Goal: Find specific page/section: Find specific page/section

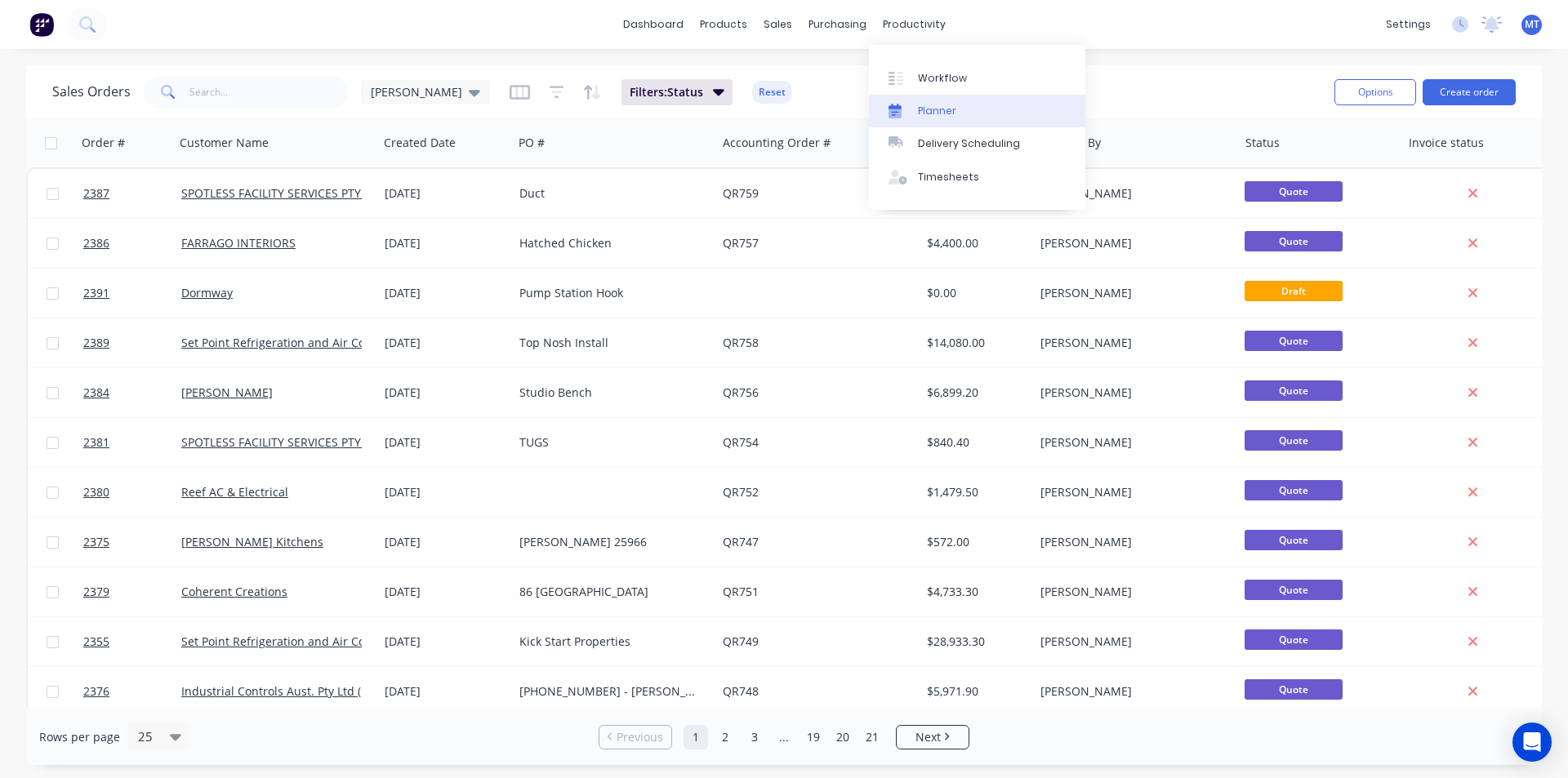
click at [926, 109] on div "Planner" at bounding box center [936, 110] width 38 height 15
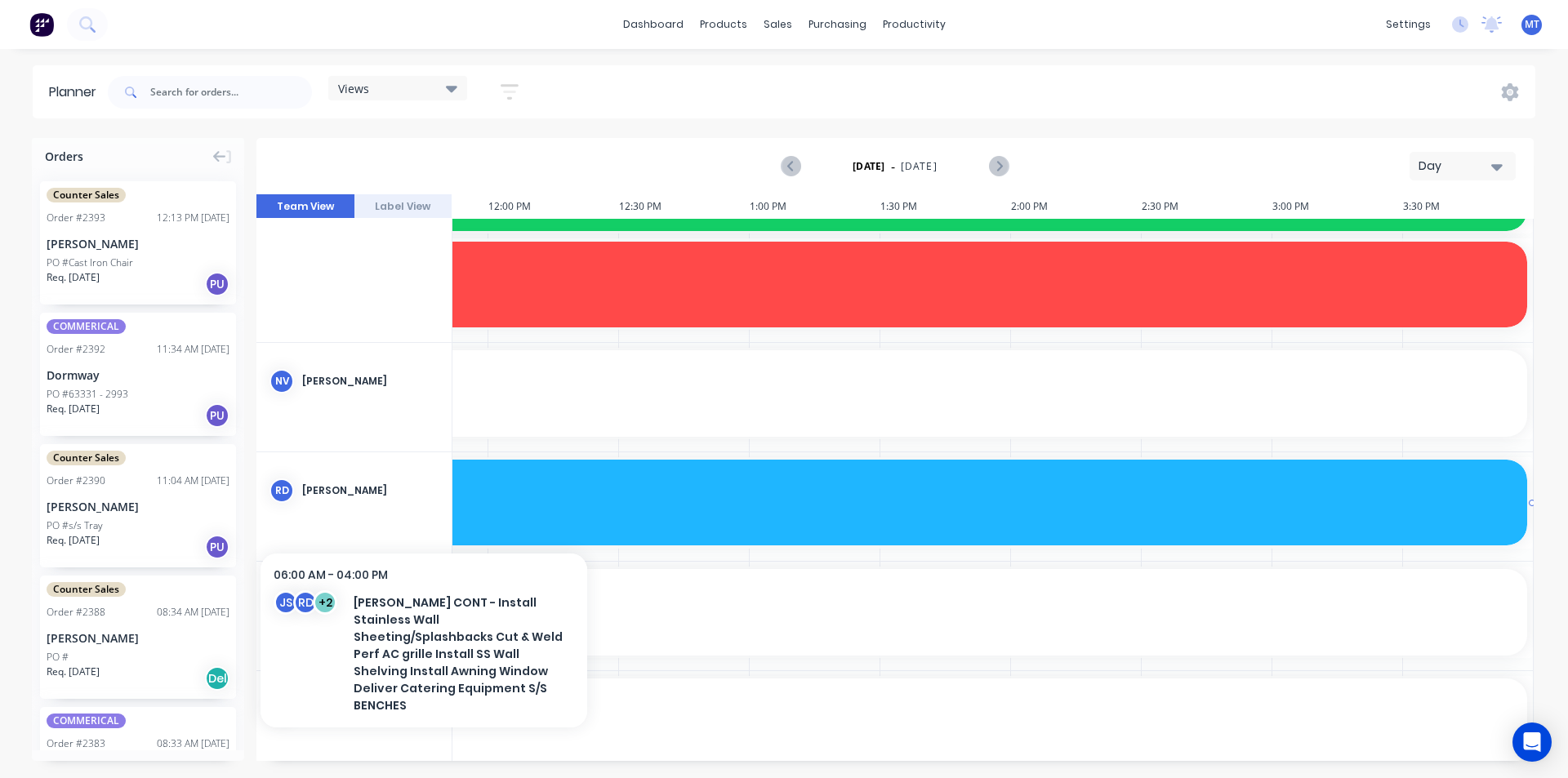
scroll to position [1061, 1538]
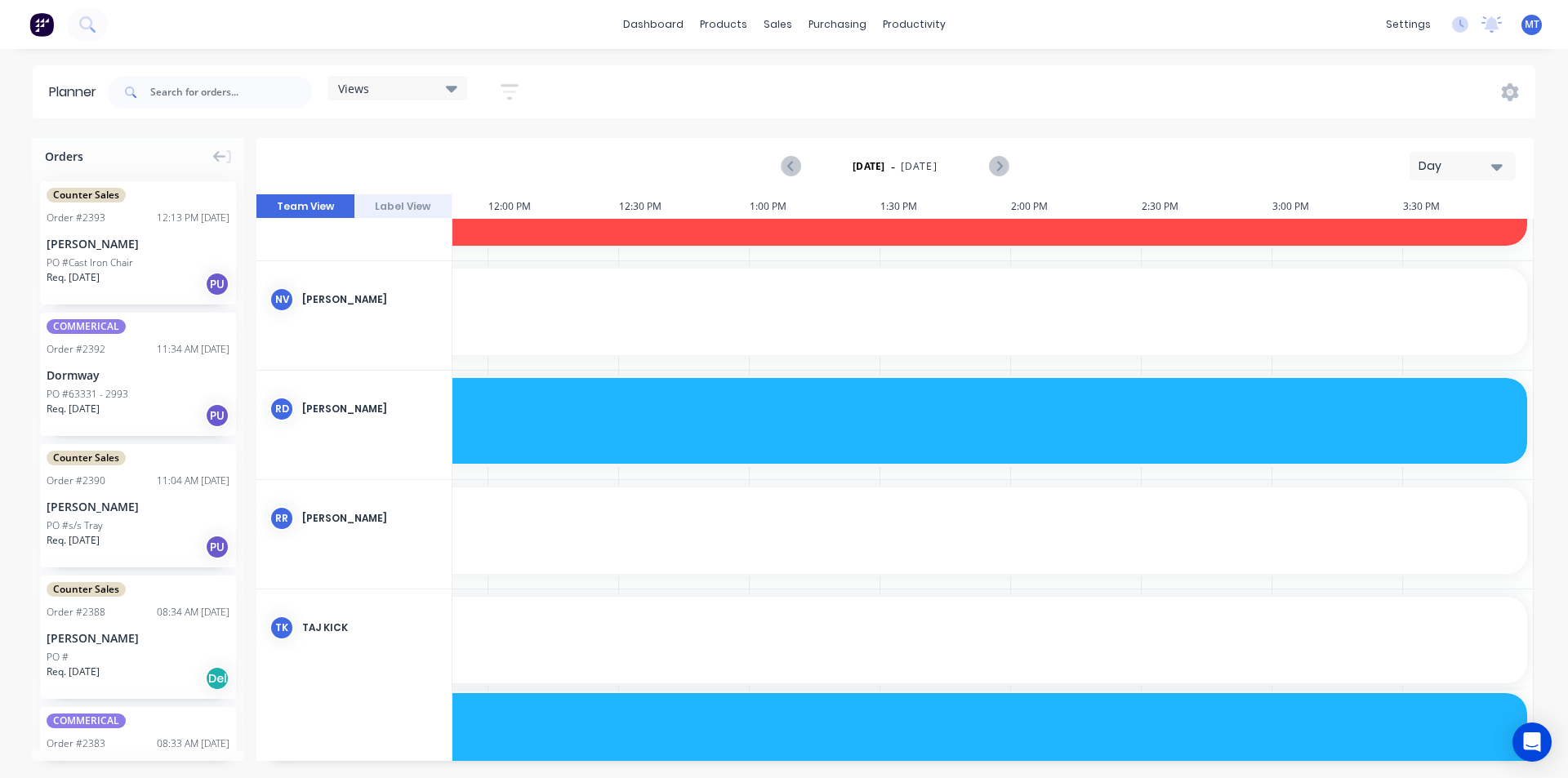
click at [1497, 168] on icon "button" at bounding box center [1497, 167] width 12 height 7
click at [1470, 233] on div "Week" at bounding box center [1433, 242] width 161 height 32
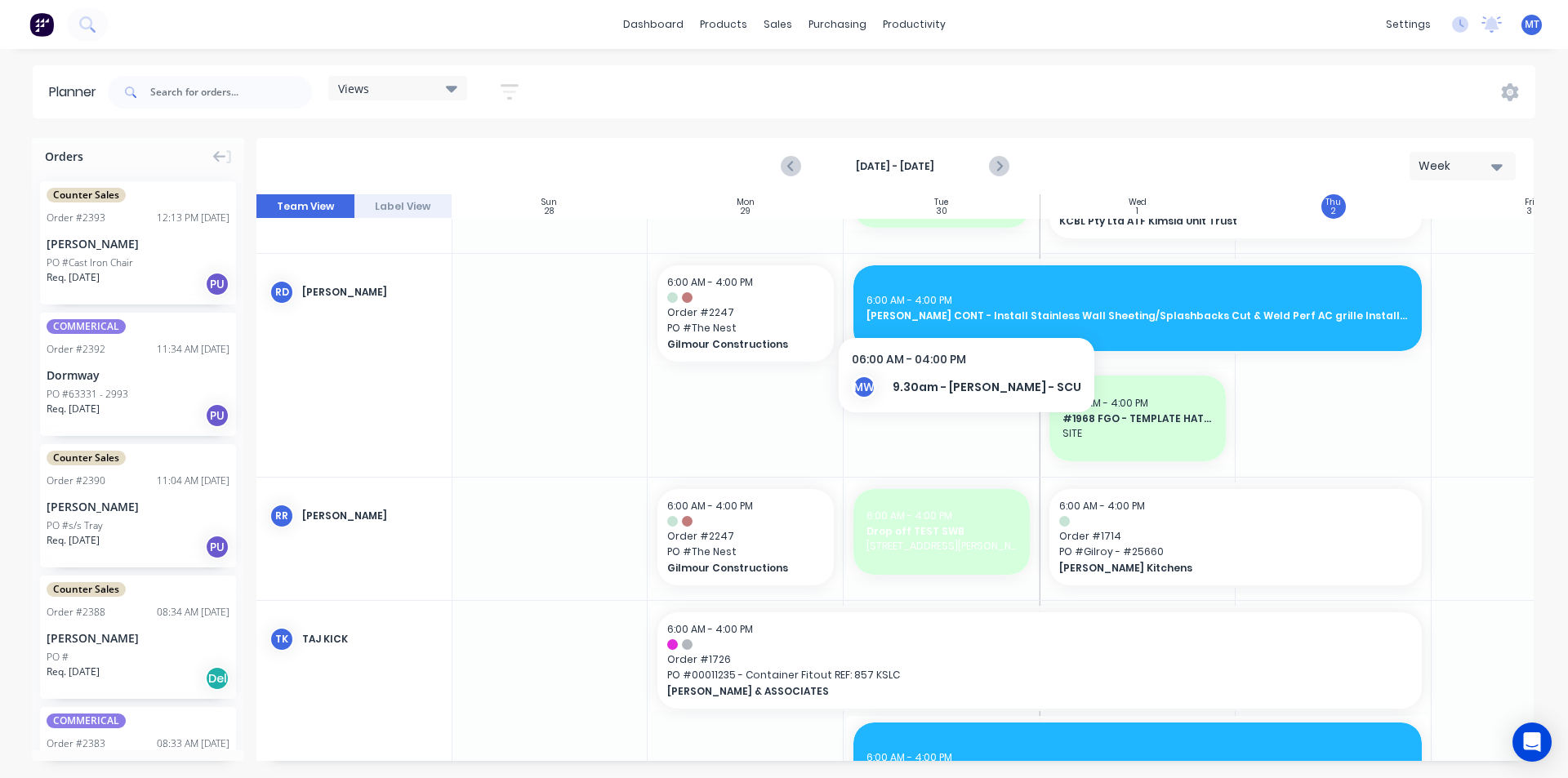
scroll to position [1960, 1]
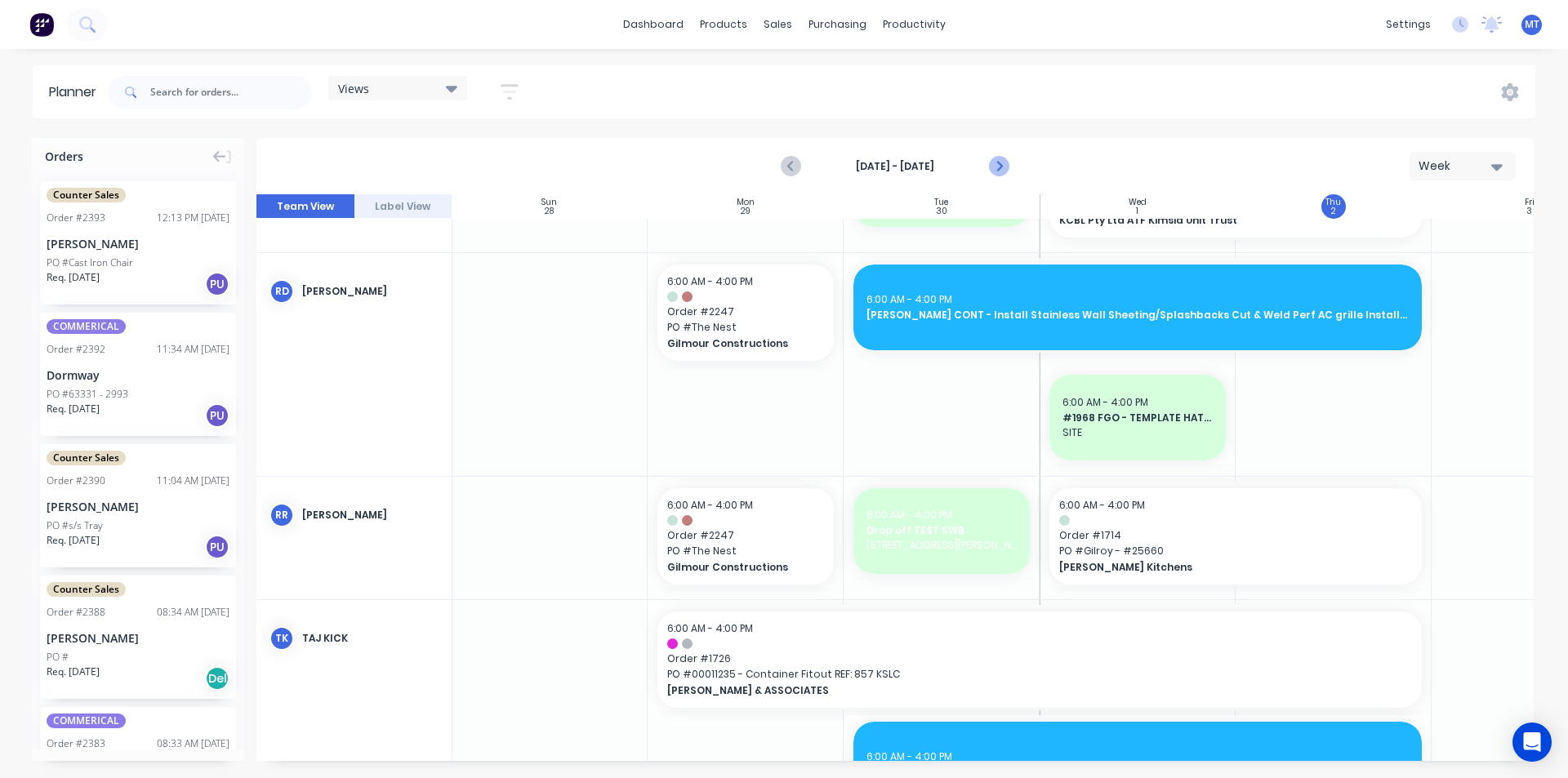
click at [999, 167] on icon "Next page" at bounding box center [997, 166] width 7 height 13
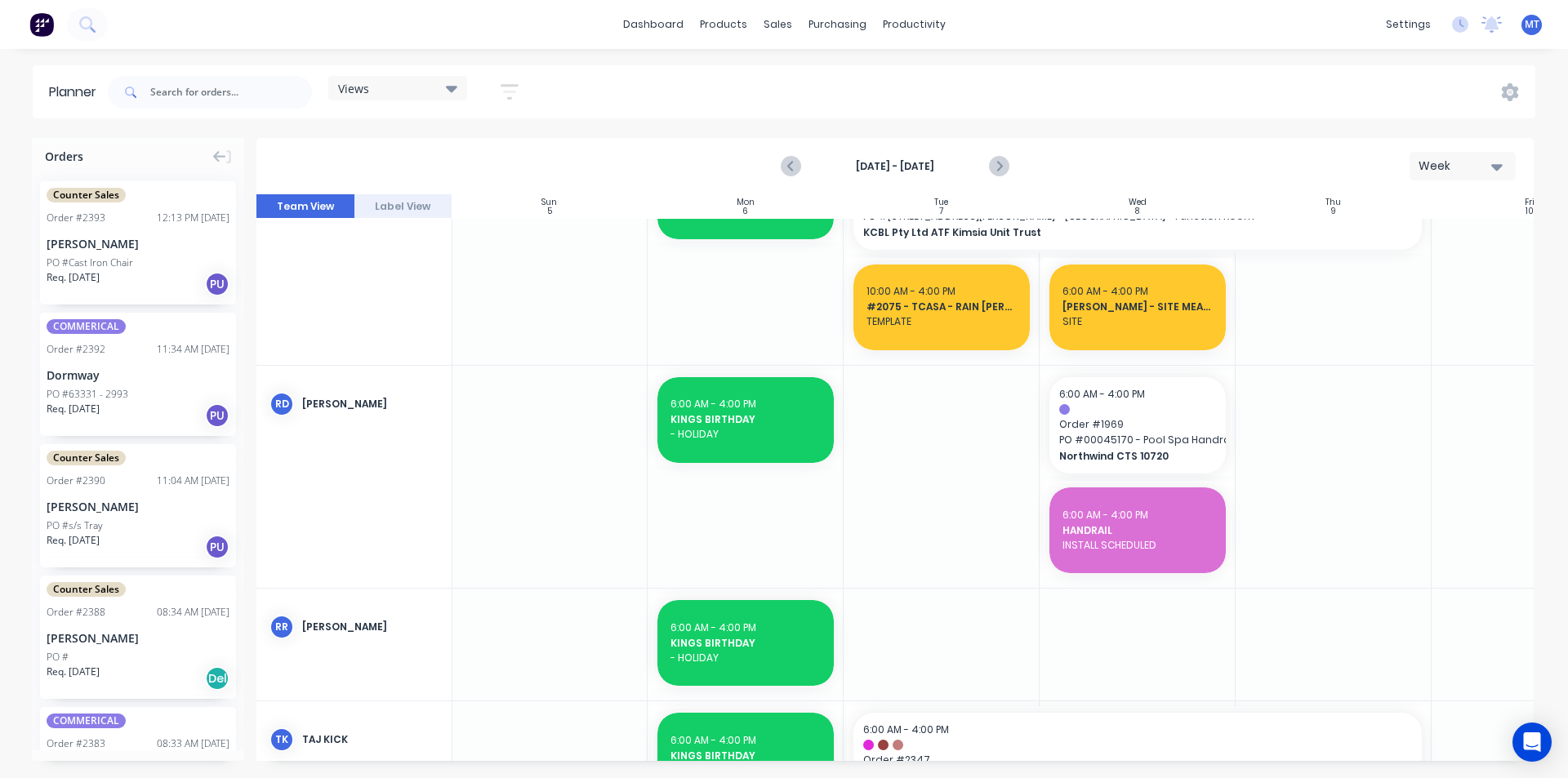
scroll to position [1683, 1]
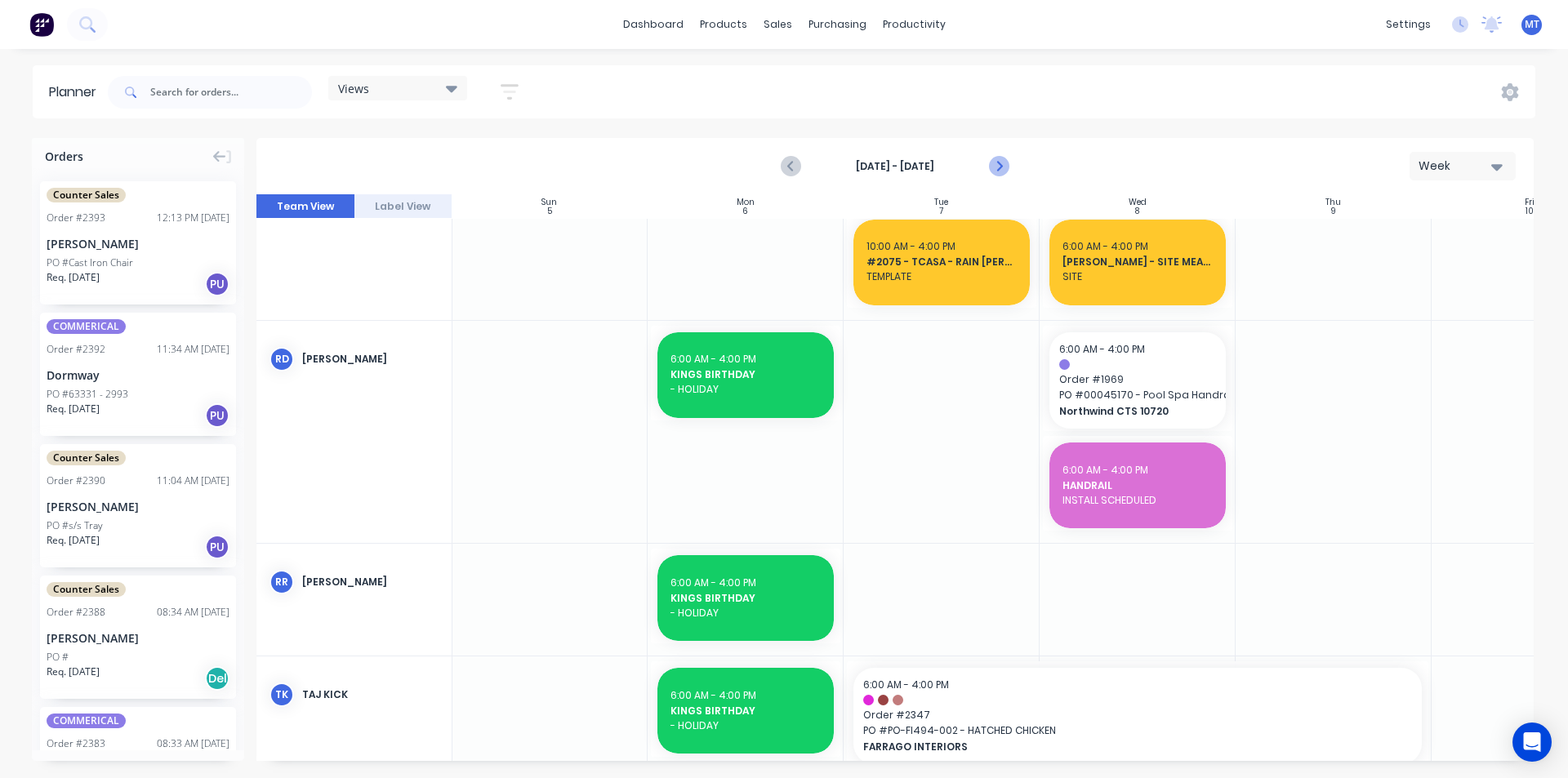
click at [998, 161] on icon "Next page" at bounding box center [998, 166] width 20 height 20
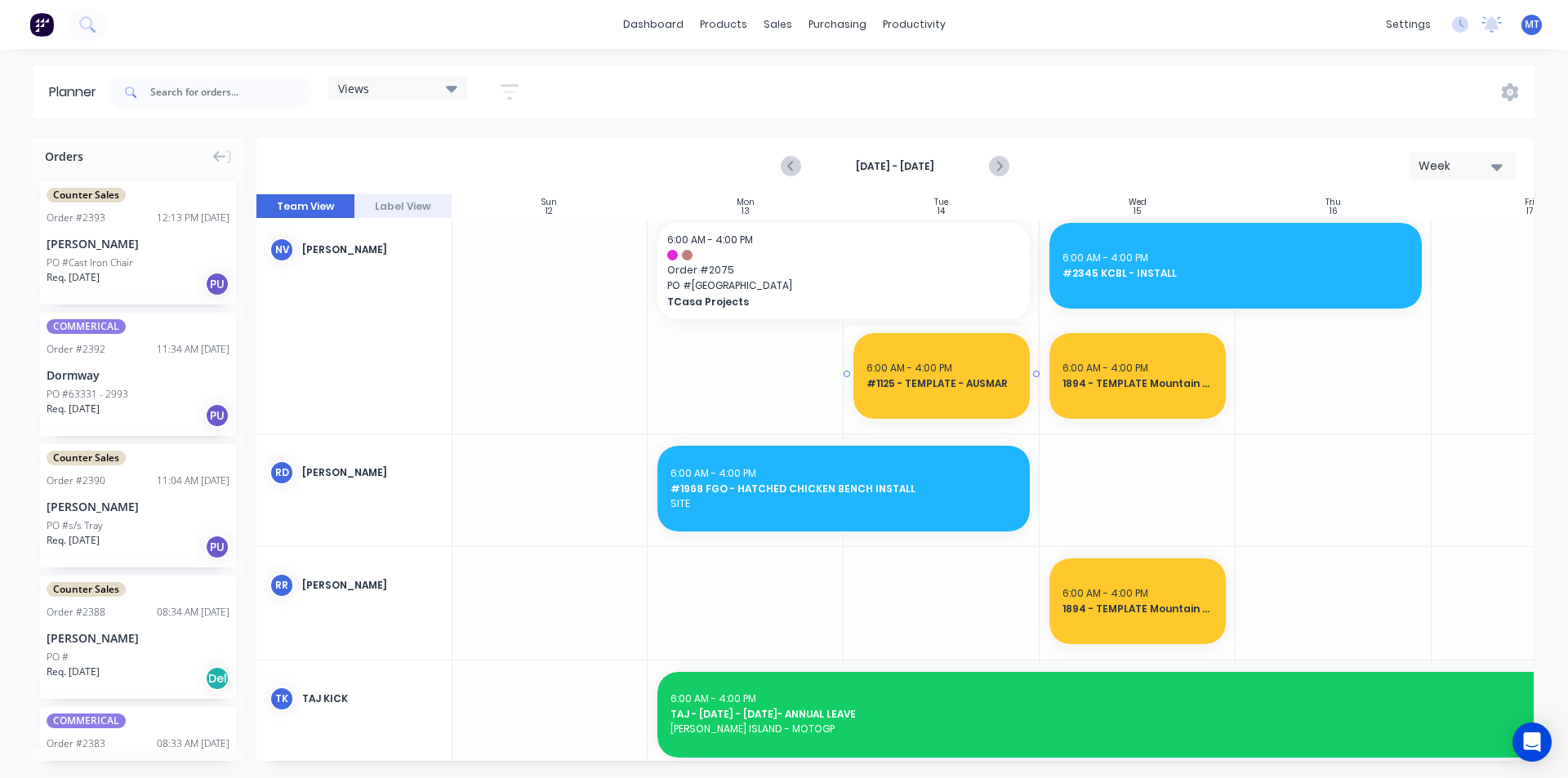
scroll to position [1351, 1]
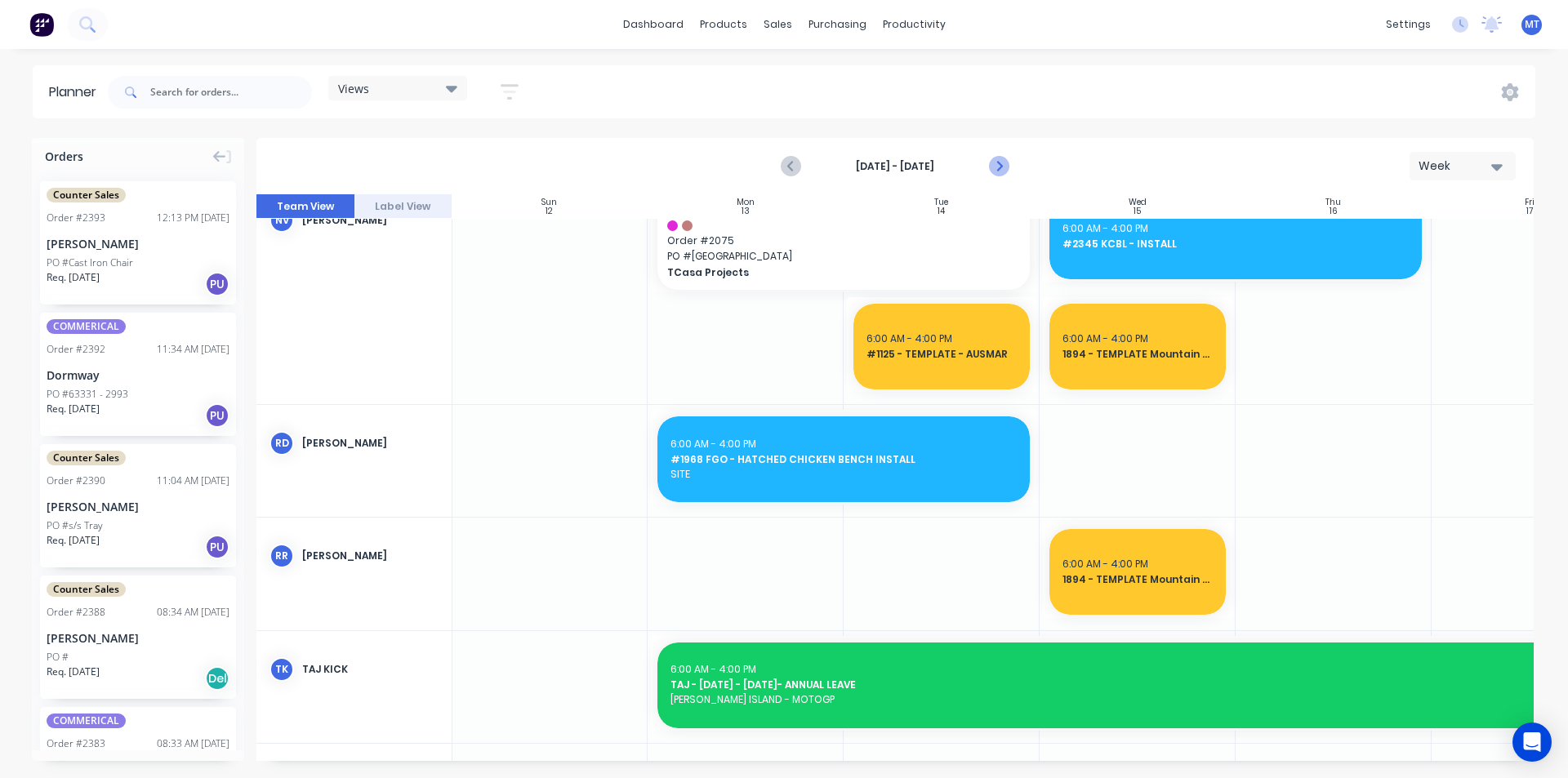
click at [1000, 167] on icon "Next page" at bounding box center [997, 166] width 7 height 13
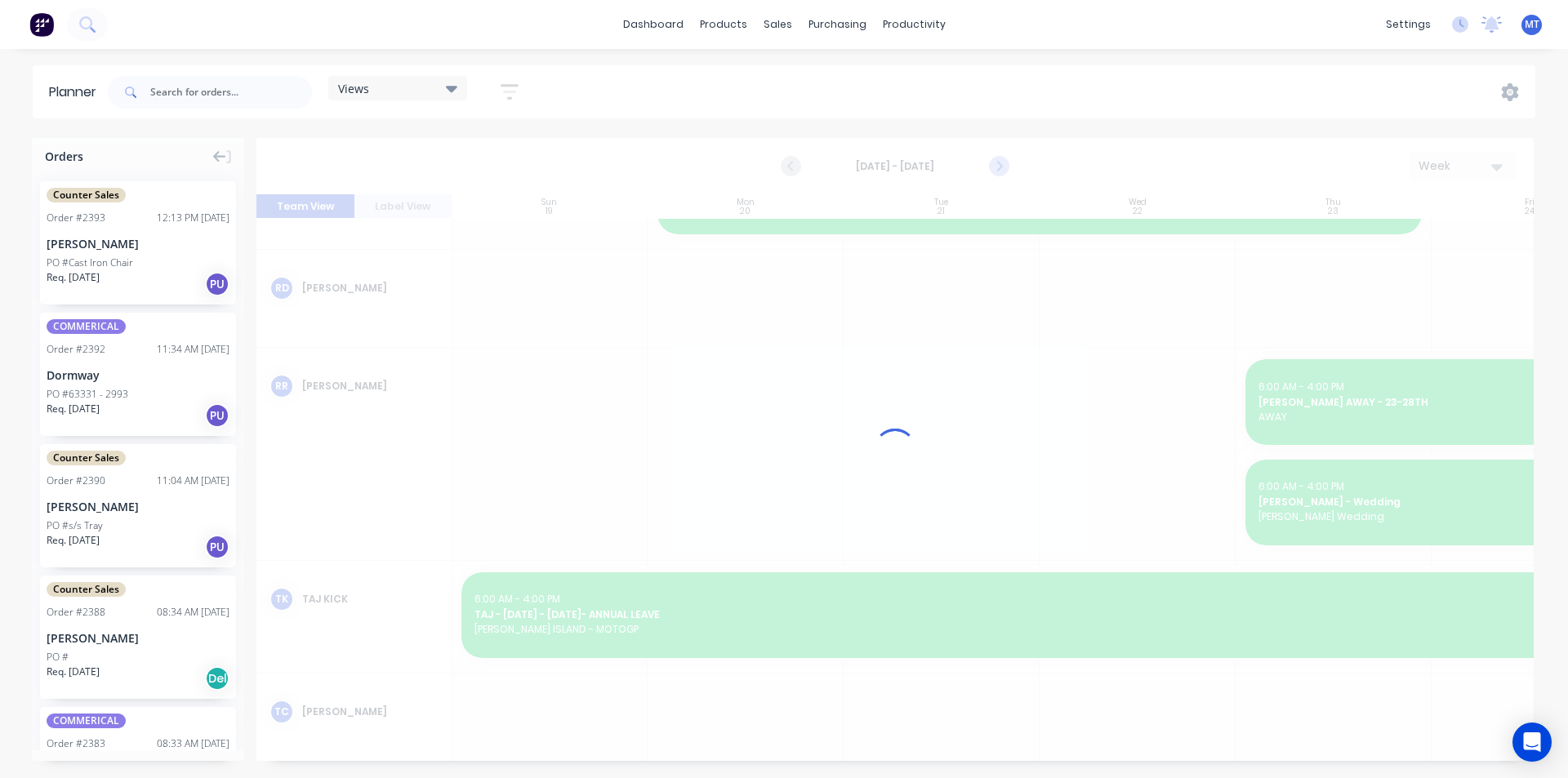
scroll to position [1197, 1]
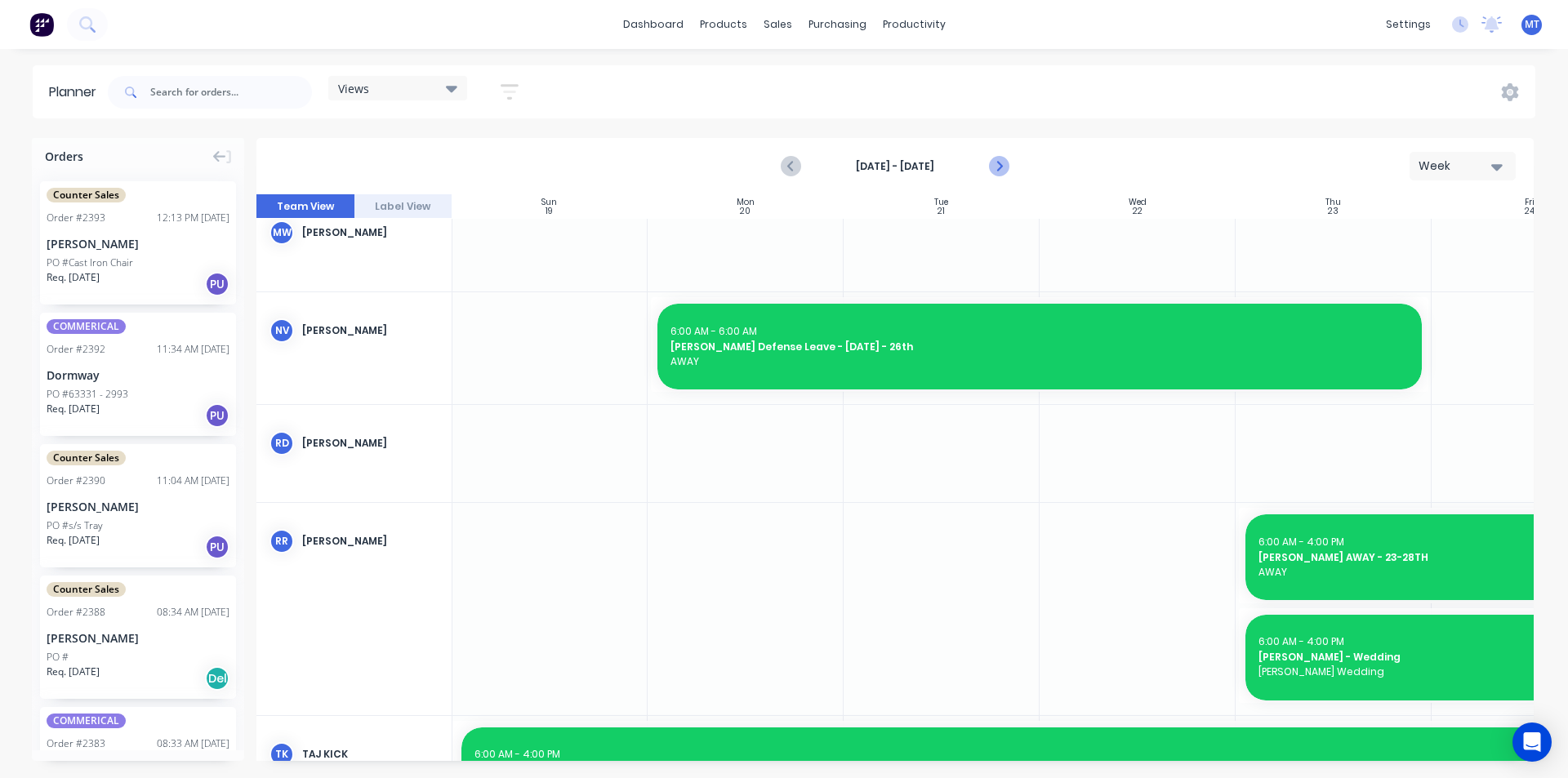
click at [999, 166] on icon "Next page" at bounding box center [998, 166] width 20 height 20
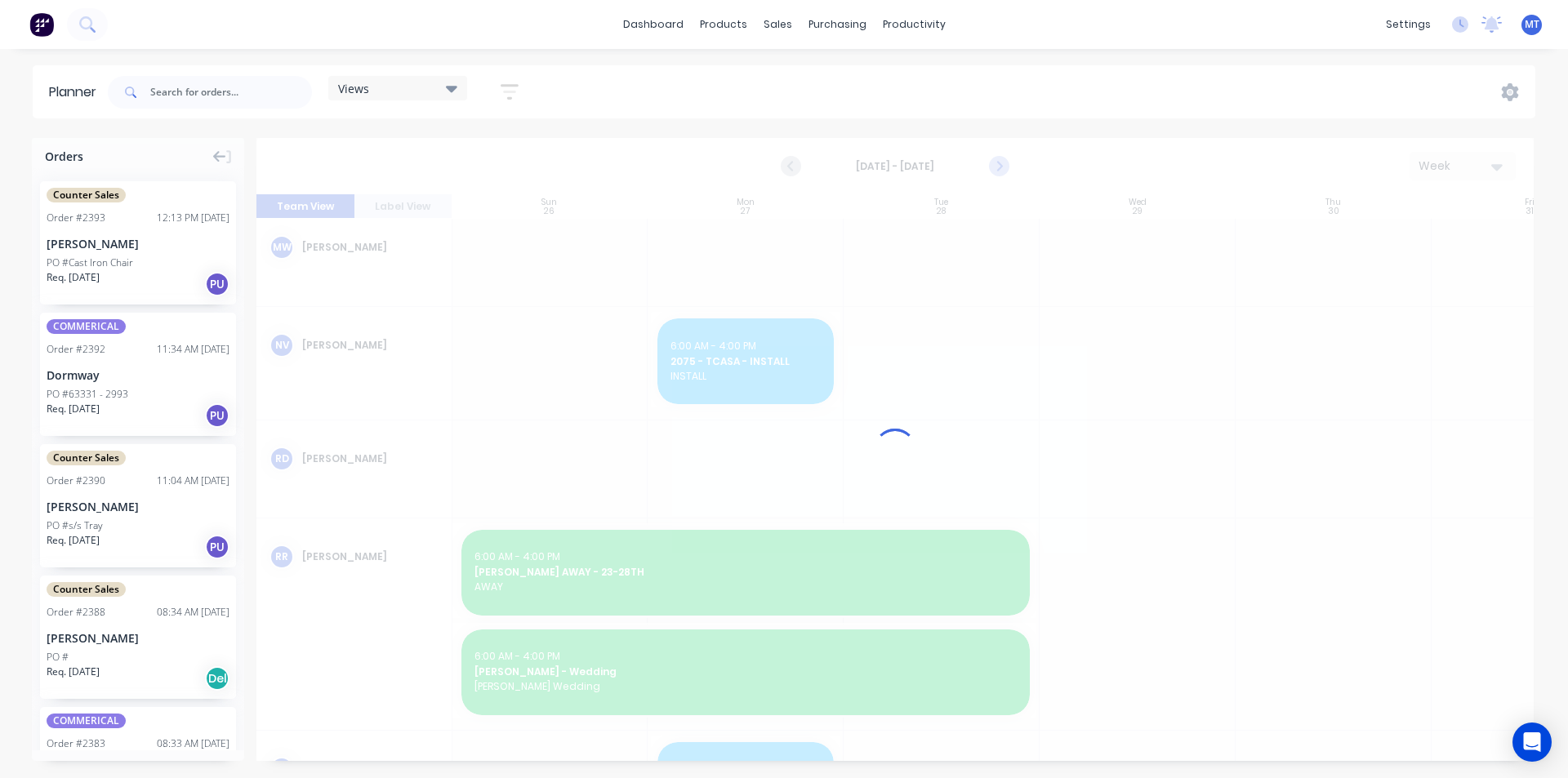
scroll to position [1211, 1]
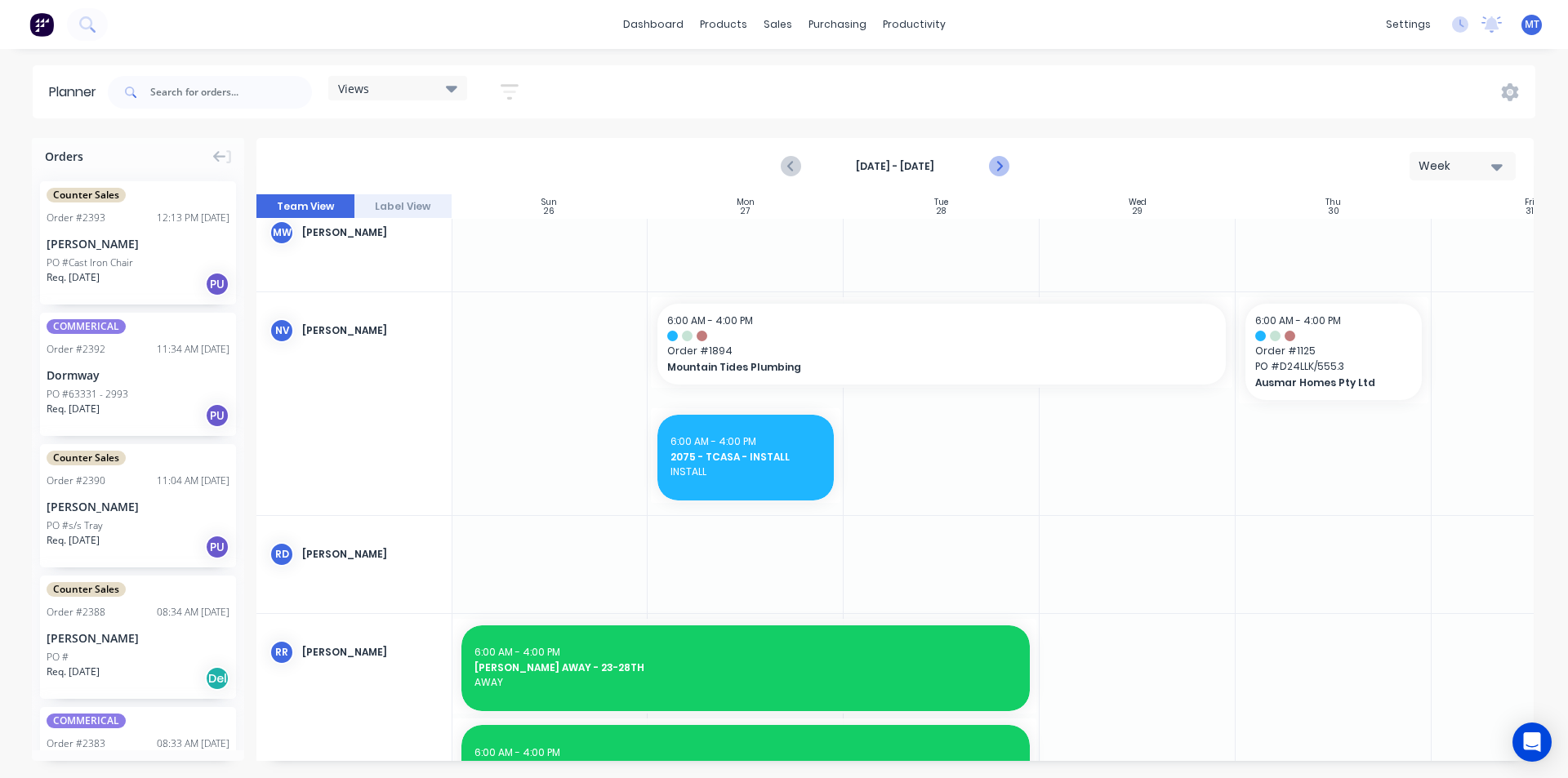
click at [999, 166] on icon "Next page" at bounding box center [998, 166] width 20 height 20
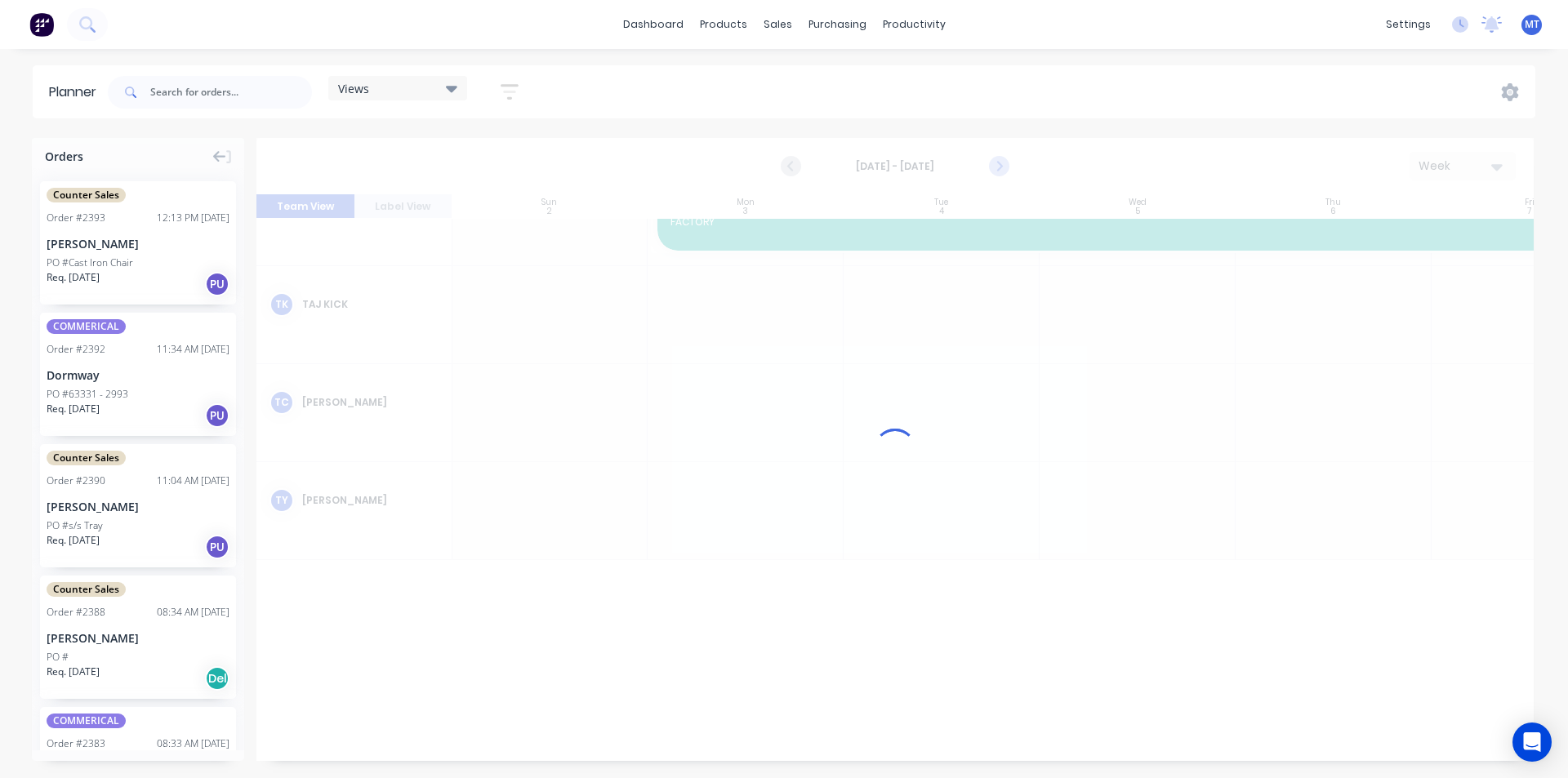
scroll to position [780, 1]
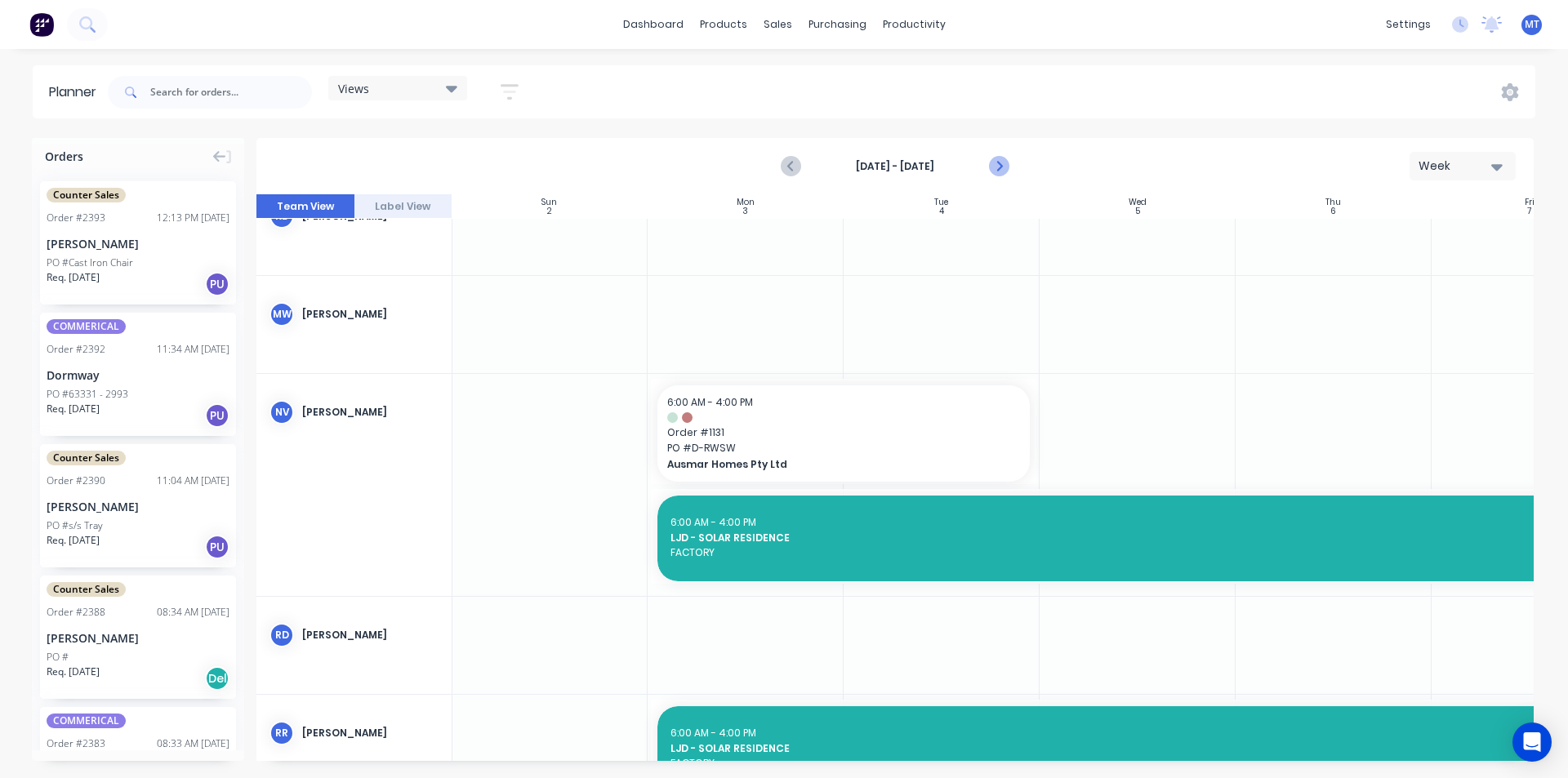
click at [996, 163] on icon "Next page" at bounding box center [998, 166] width 20 height 20
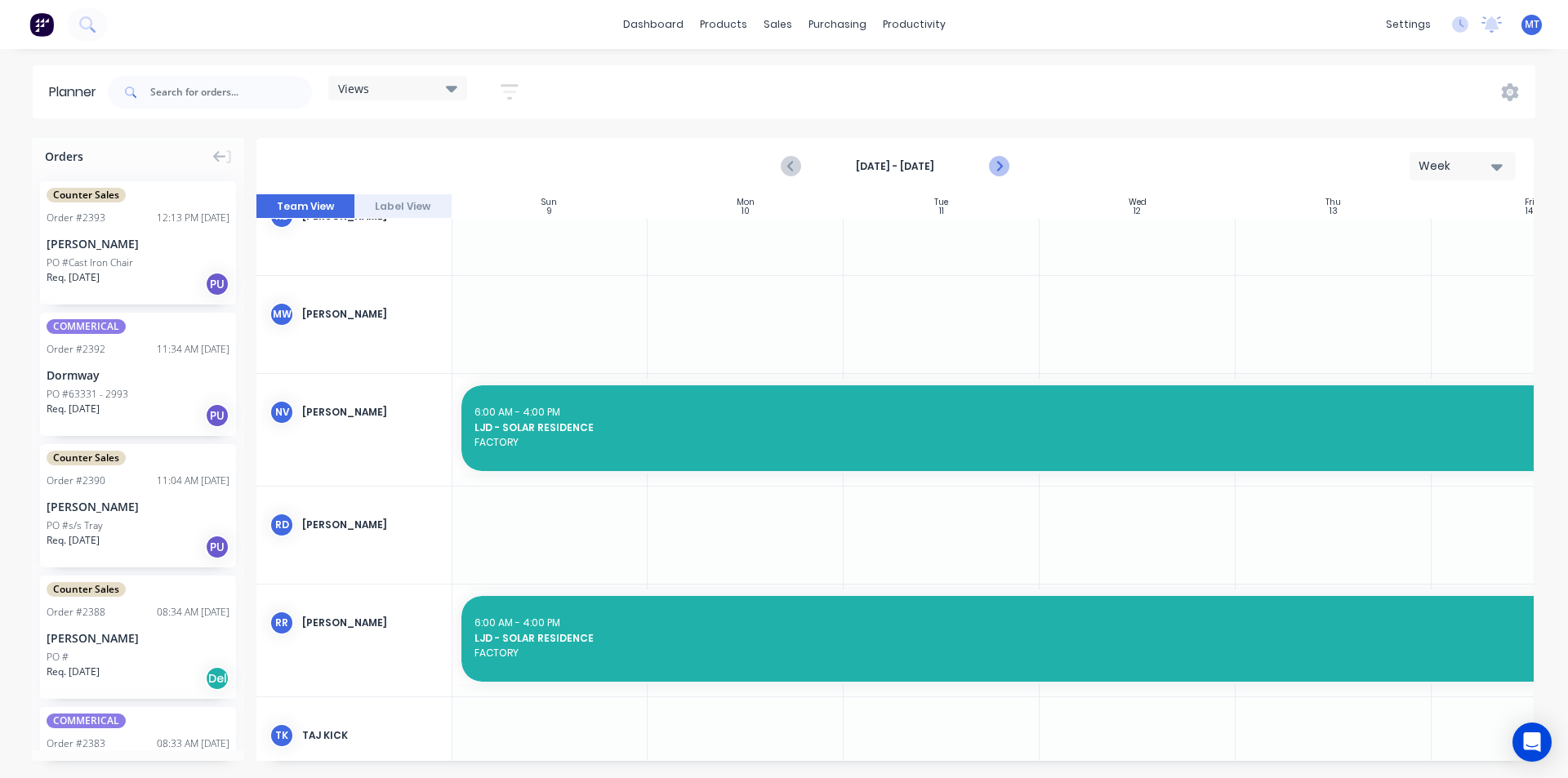
click at [995, 163] on icon "Next page" at bounding box center [998, 166] width 20 height 20
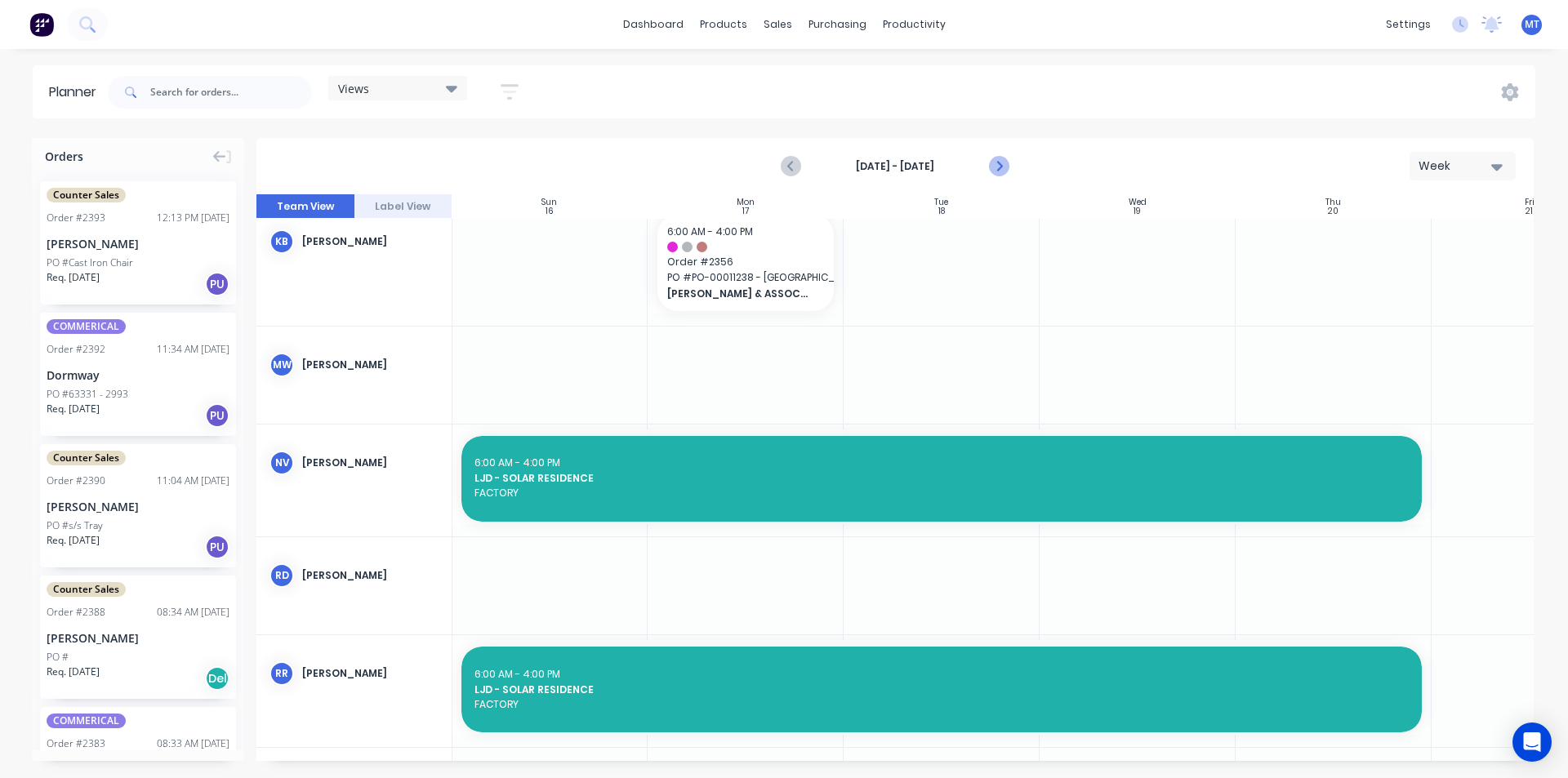
scroll to position [830, 1]
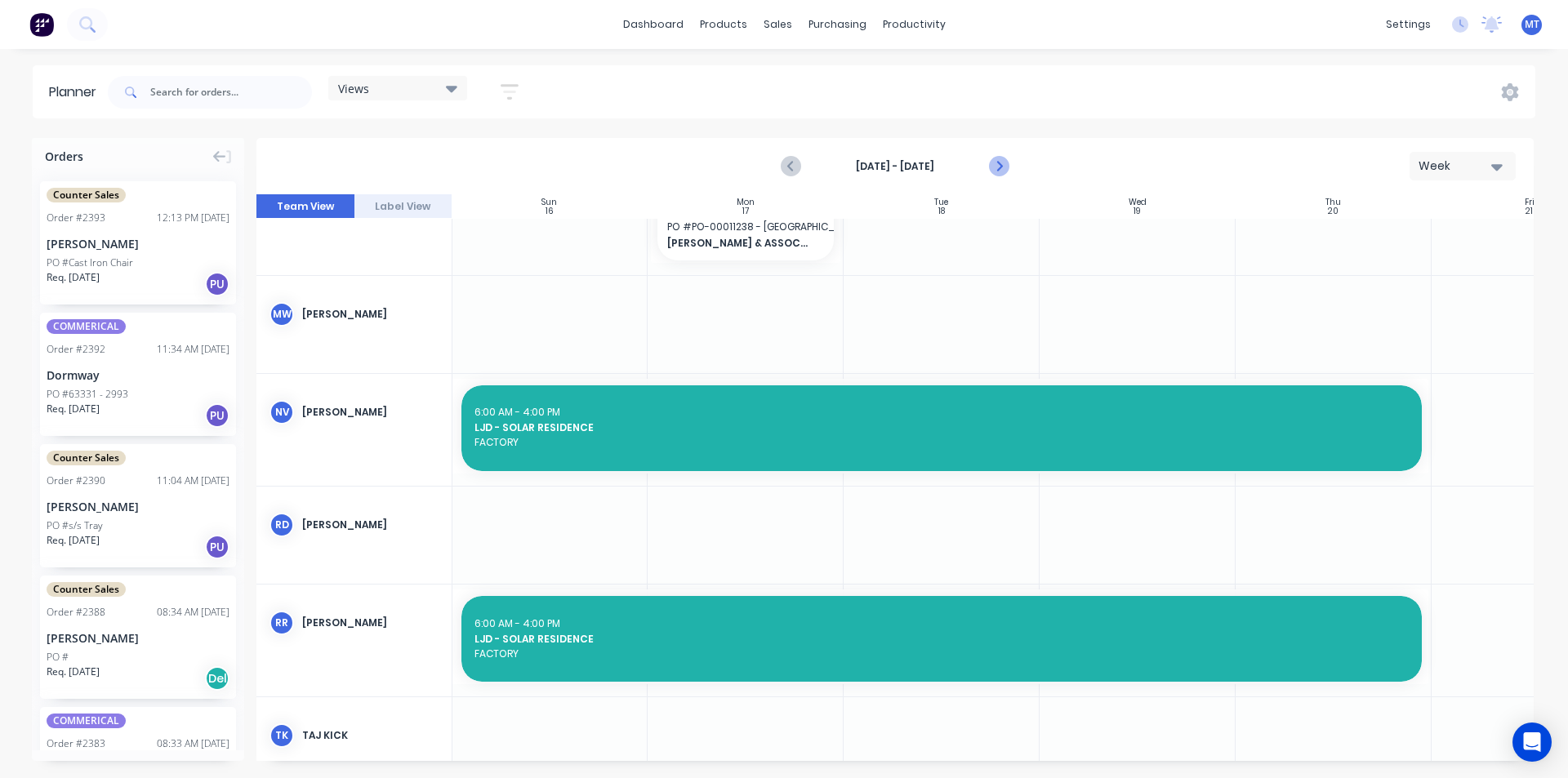
click at [995, 163] on icon "Next page" at bounding box center [998, 166] width 20 height 20
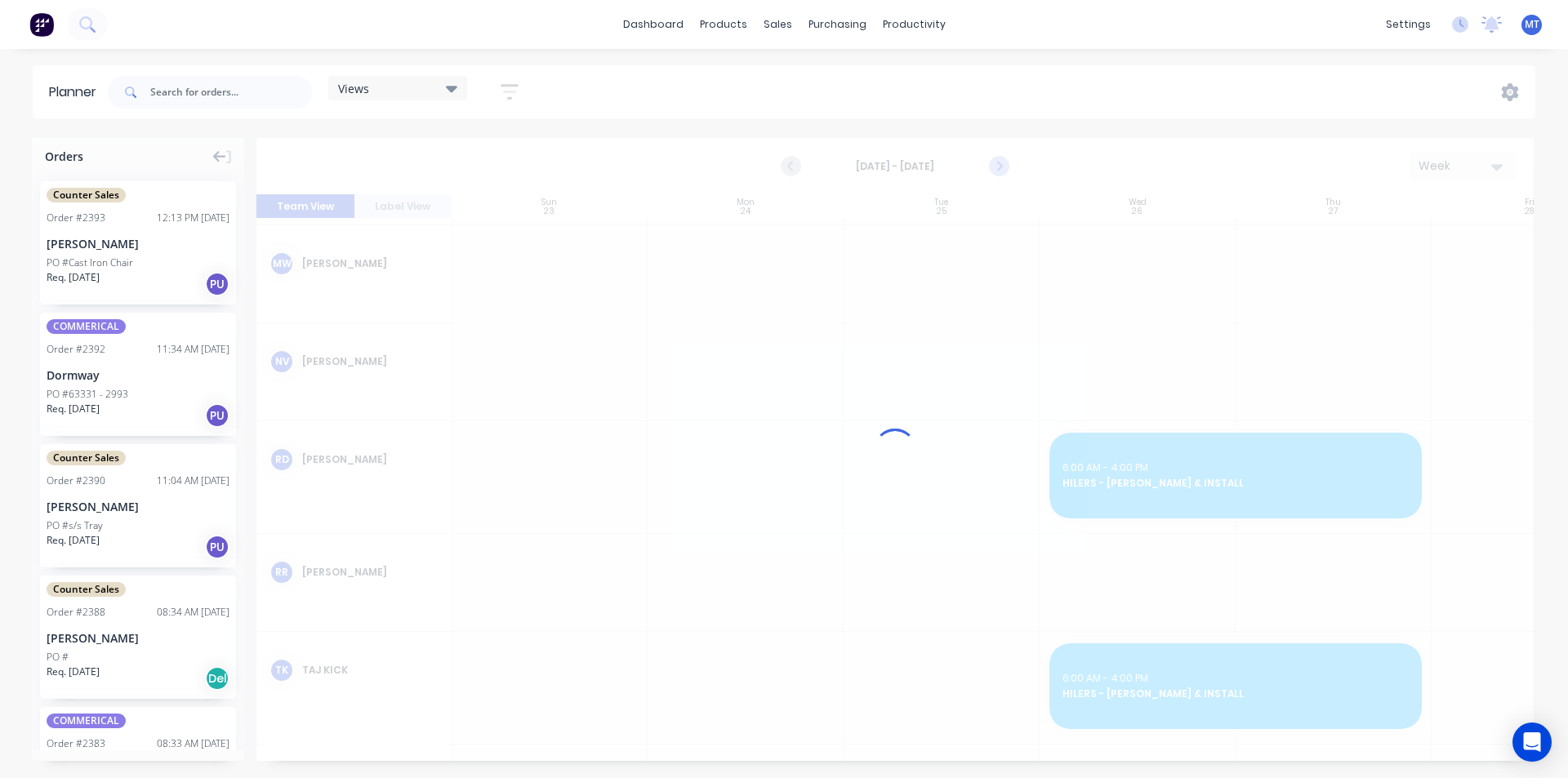
scroll to position [780, 1]
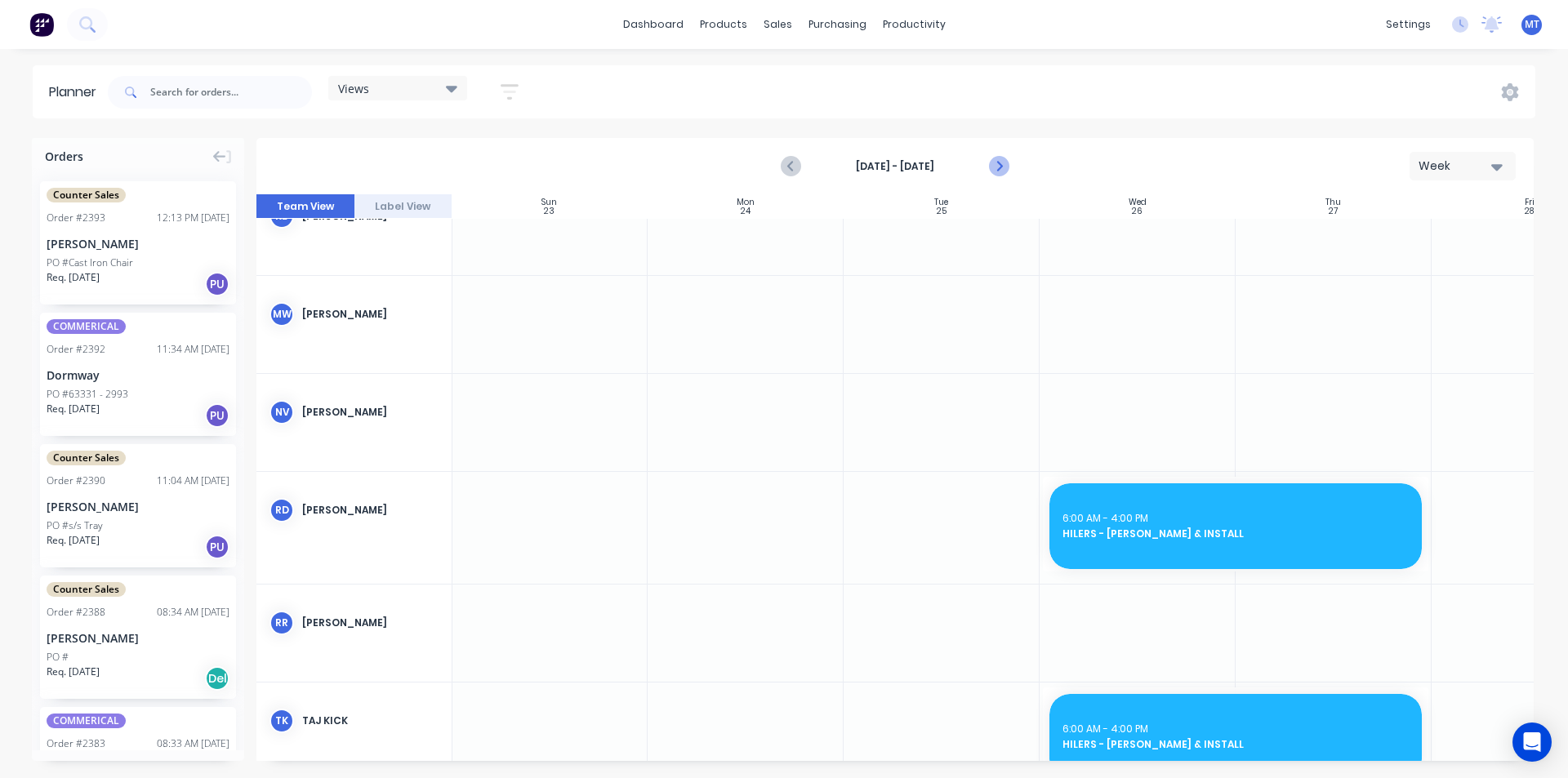
click at [1002, 173] on icon "Next page" at bounding box center [998, 166] width 20 height 20
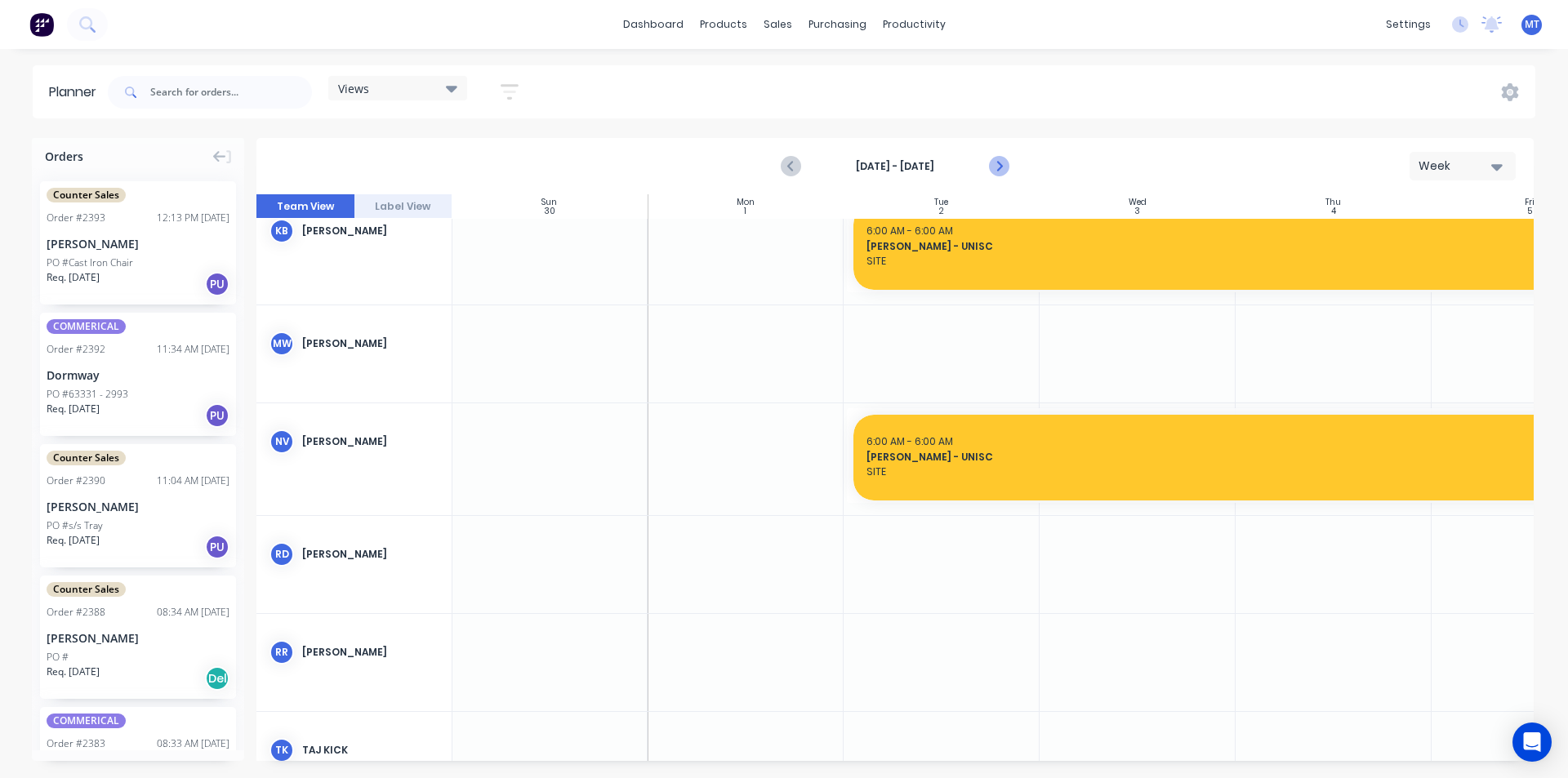
scroll to position [809, 1]
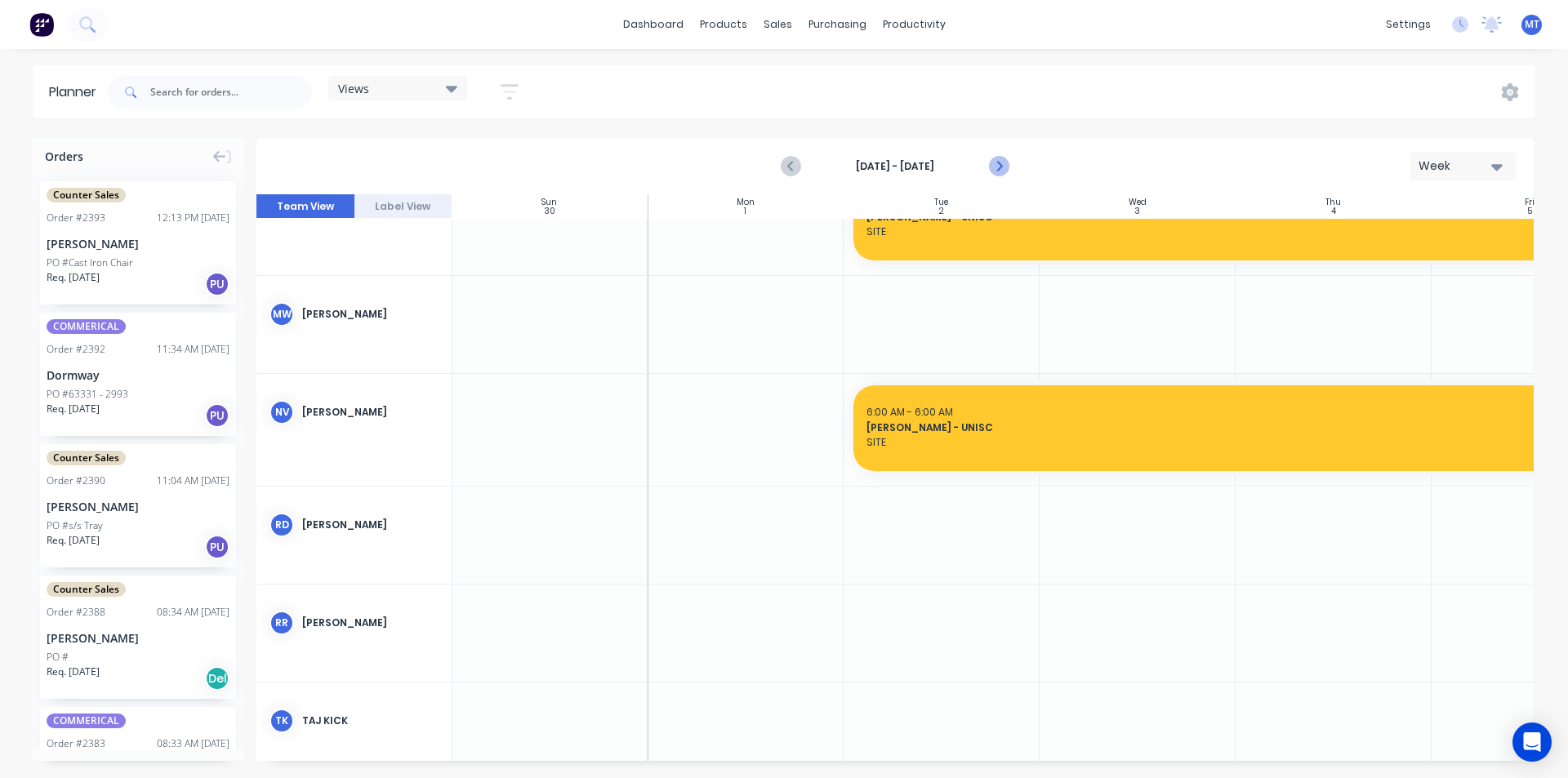
click at [995, 162] on icon "Next page" at bounding box center [998, 166] width 20 height 20
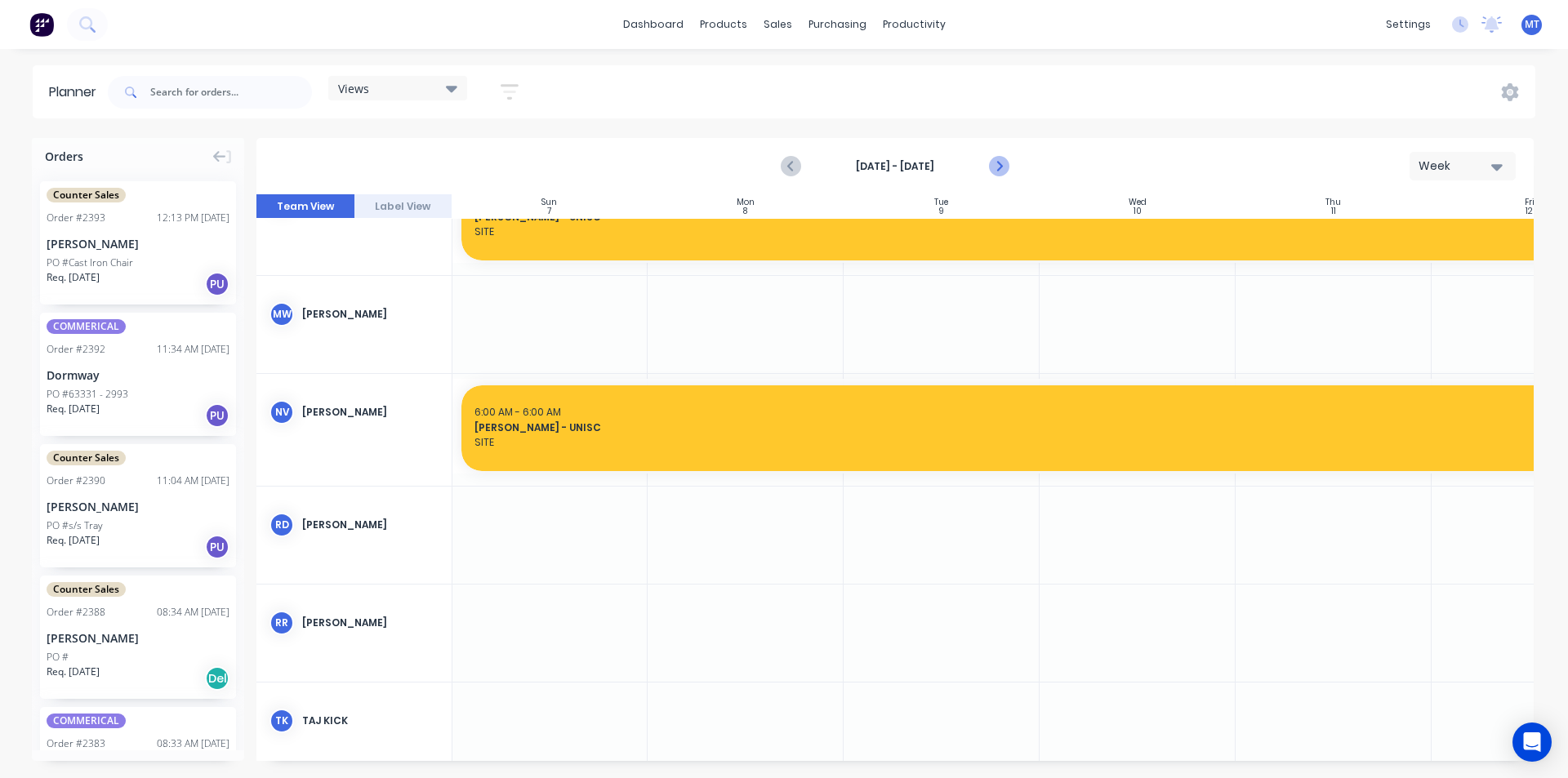
click at [995, 162] on icon "Next page" at bounding box center [998, 166] width 20 height 20
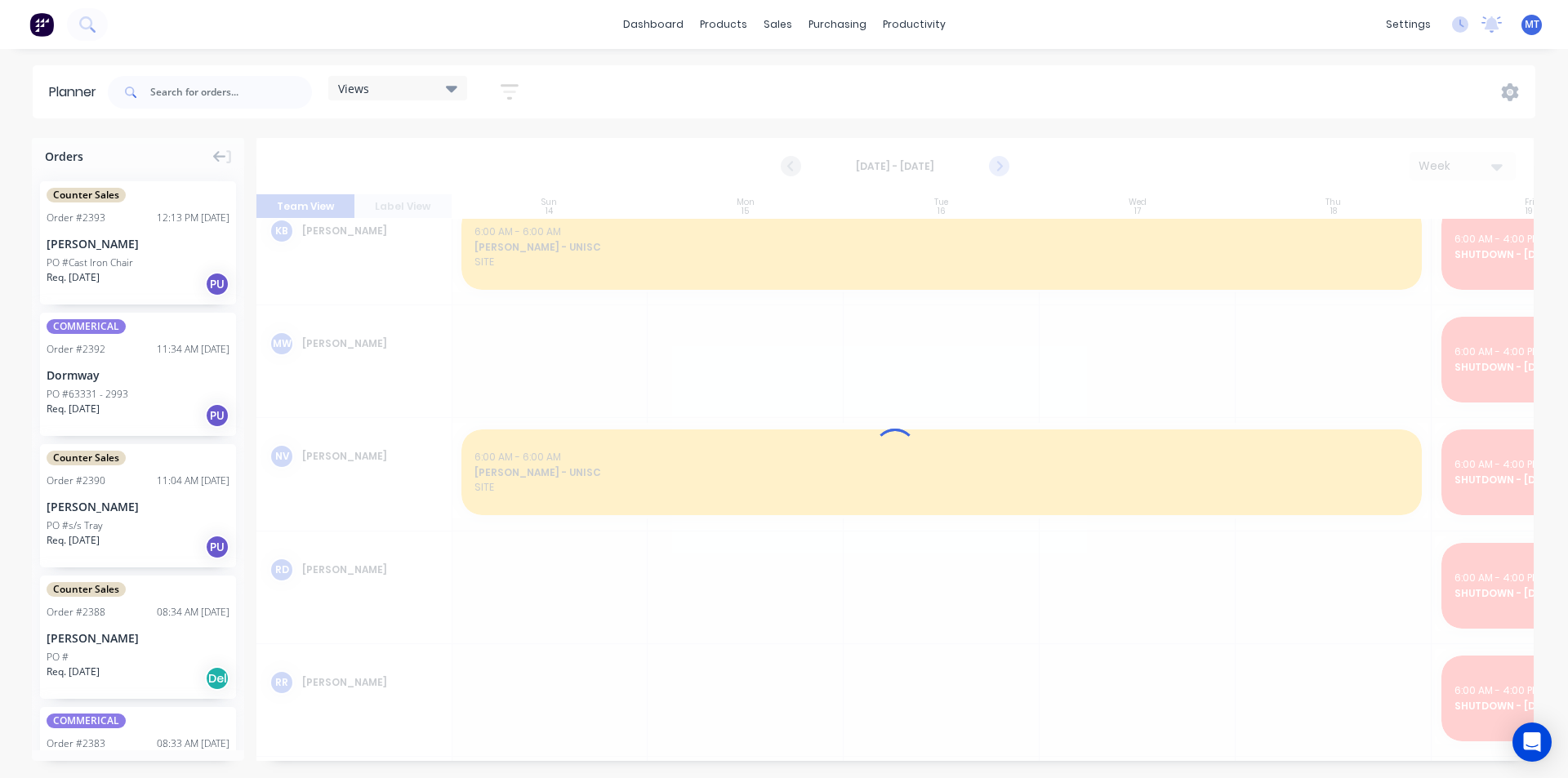
scroll to position [839, 1]
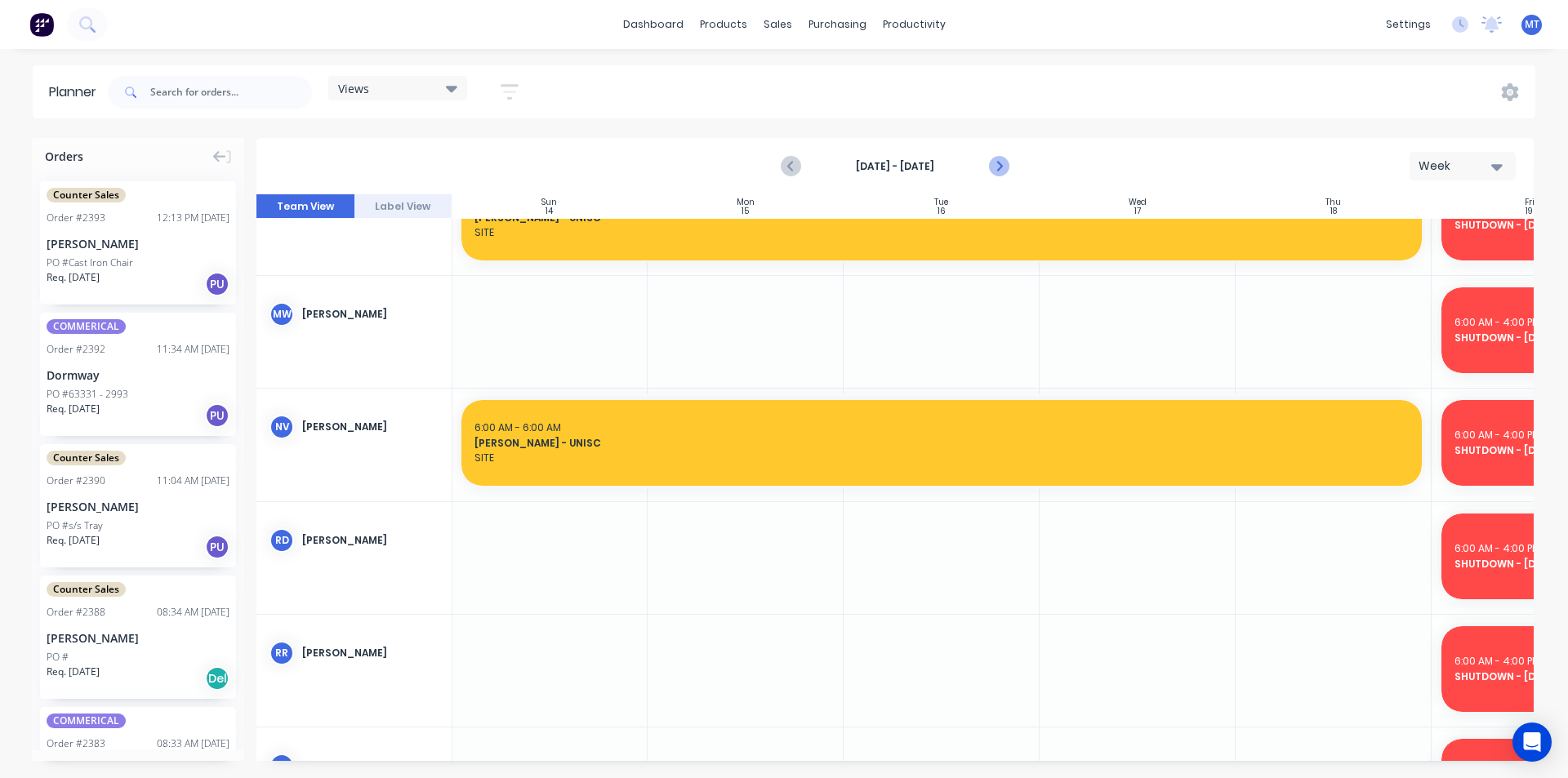
click at [995, 162] on icon "Next page" at bounding box center [998, 166] width 20 height 20
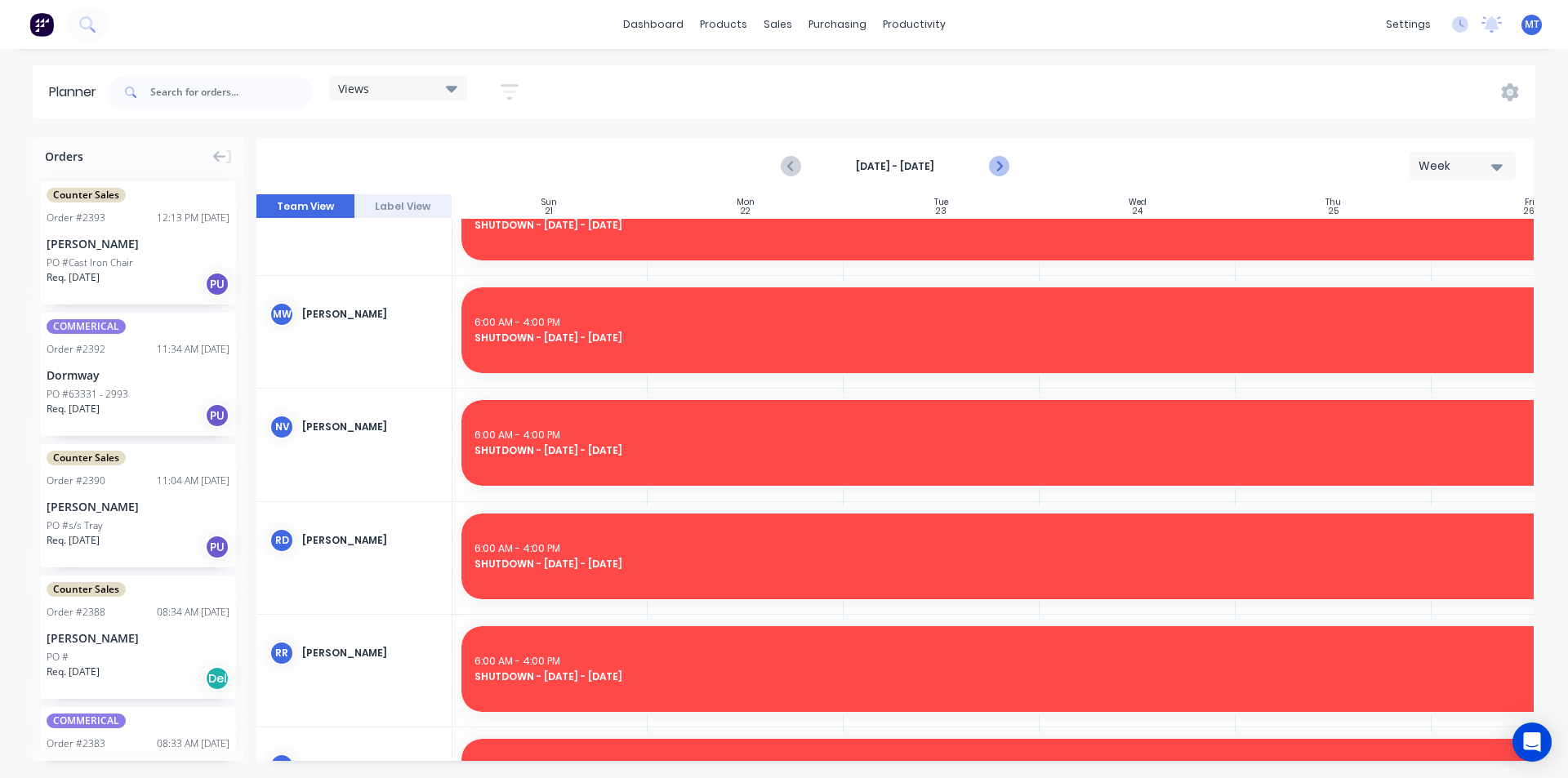
click at [995, 162] on icon "Next page" at bounding box center [998, 166] width 20 height 20
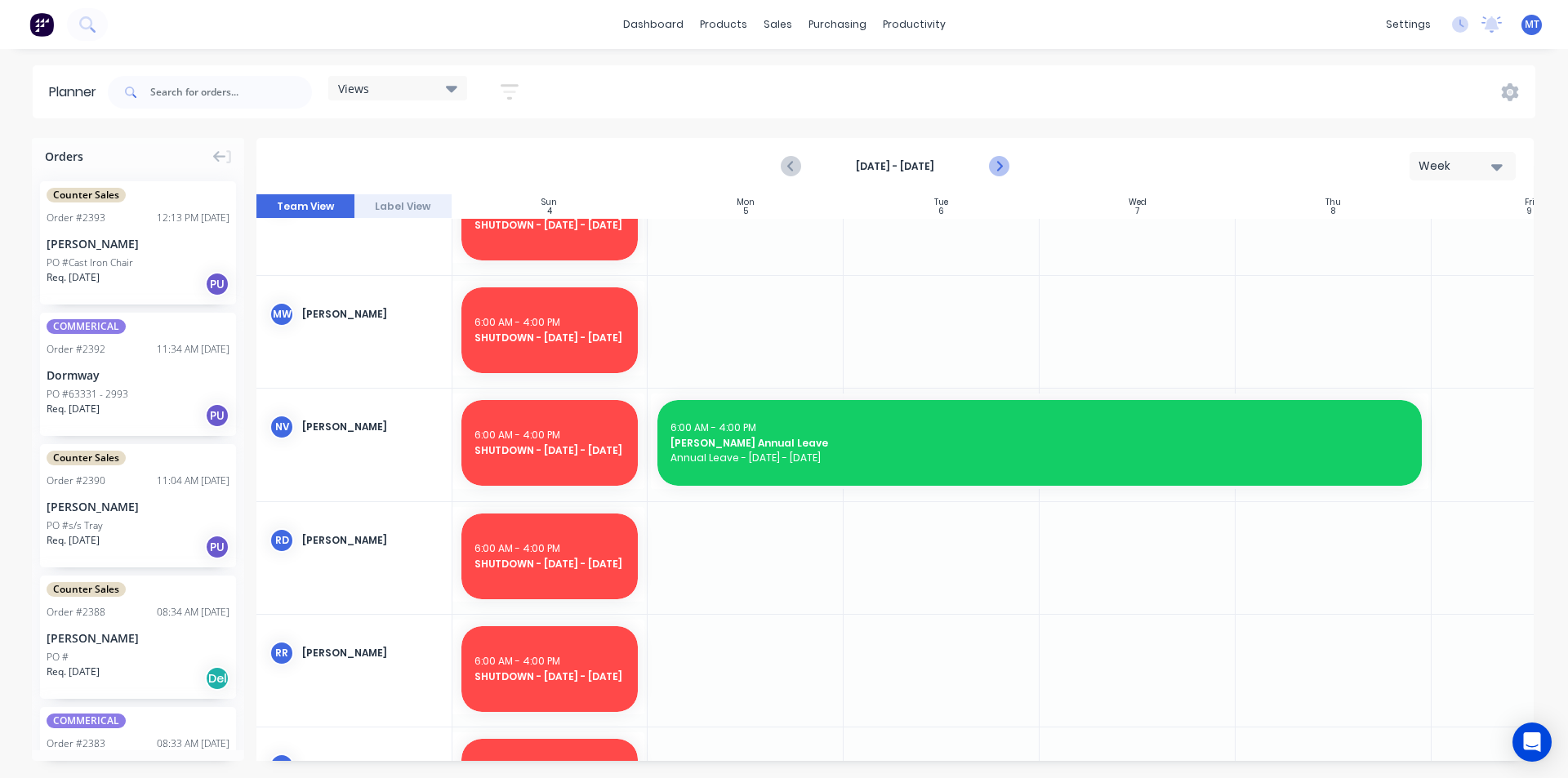
click at [990, 161] on icon "Next page" at bounding box center [998, 166] width 20 height 20
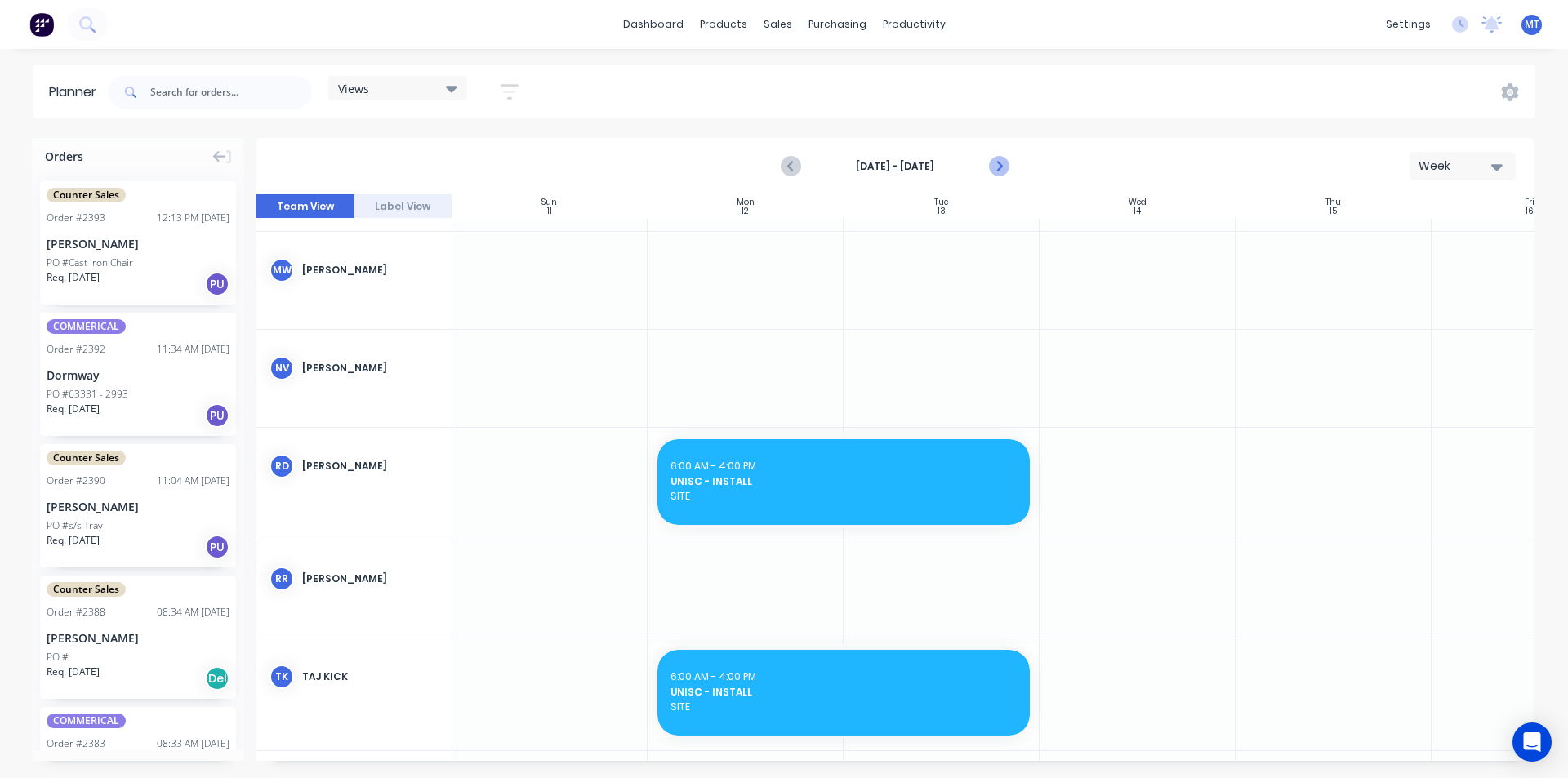
scroll to position [794, 1]
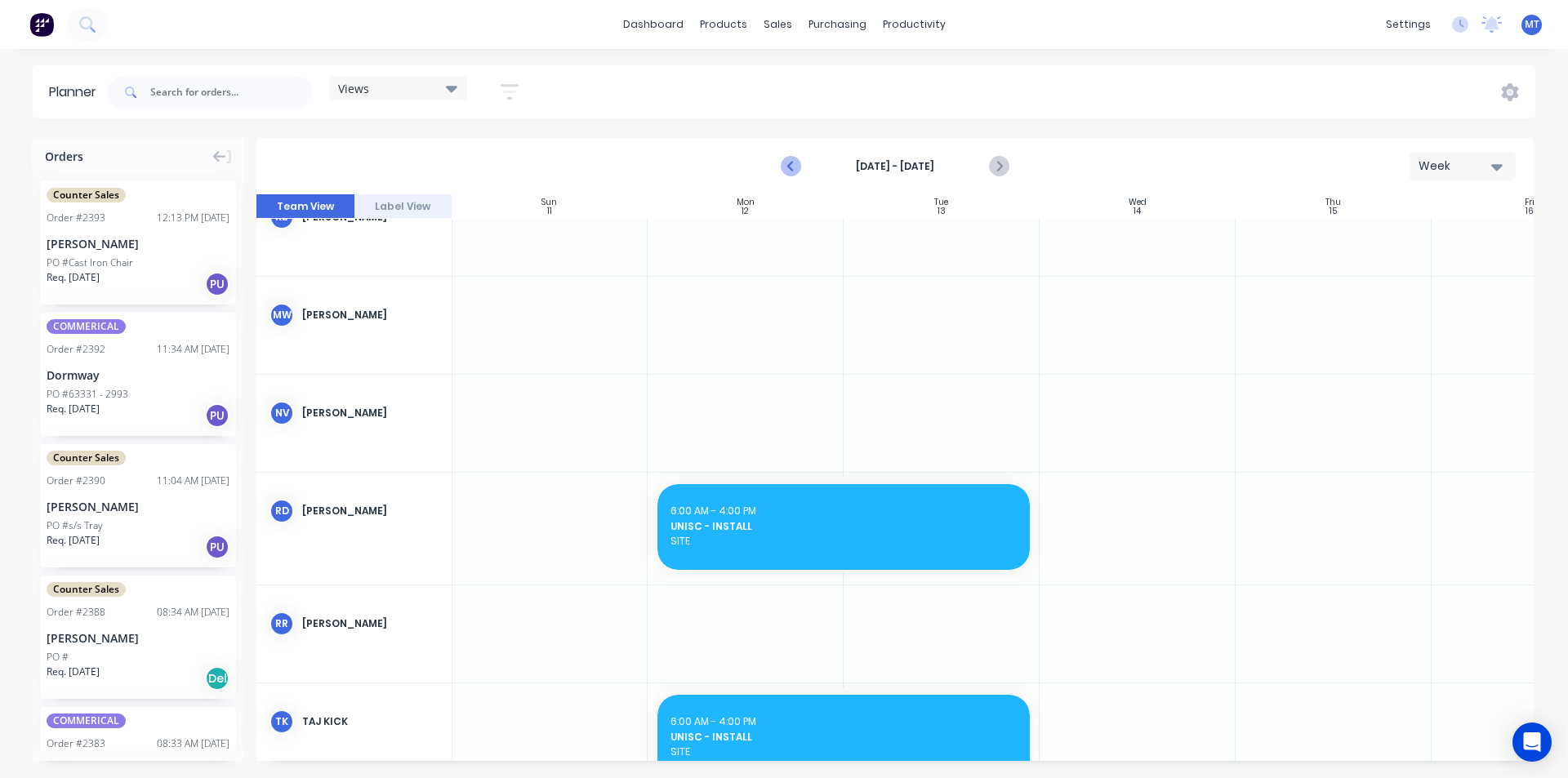
click at [788, 168] on icon "Previous page" at bounding box center [792, 166] width 20 height 20
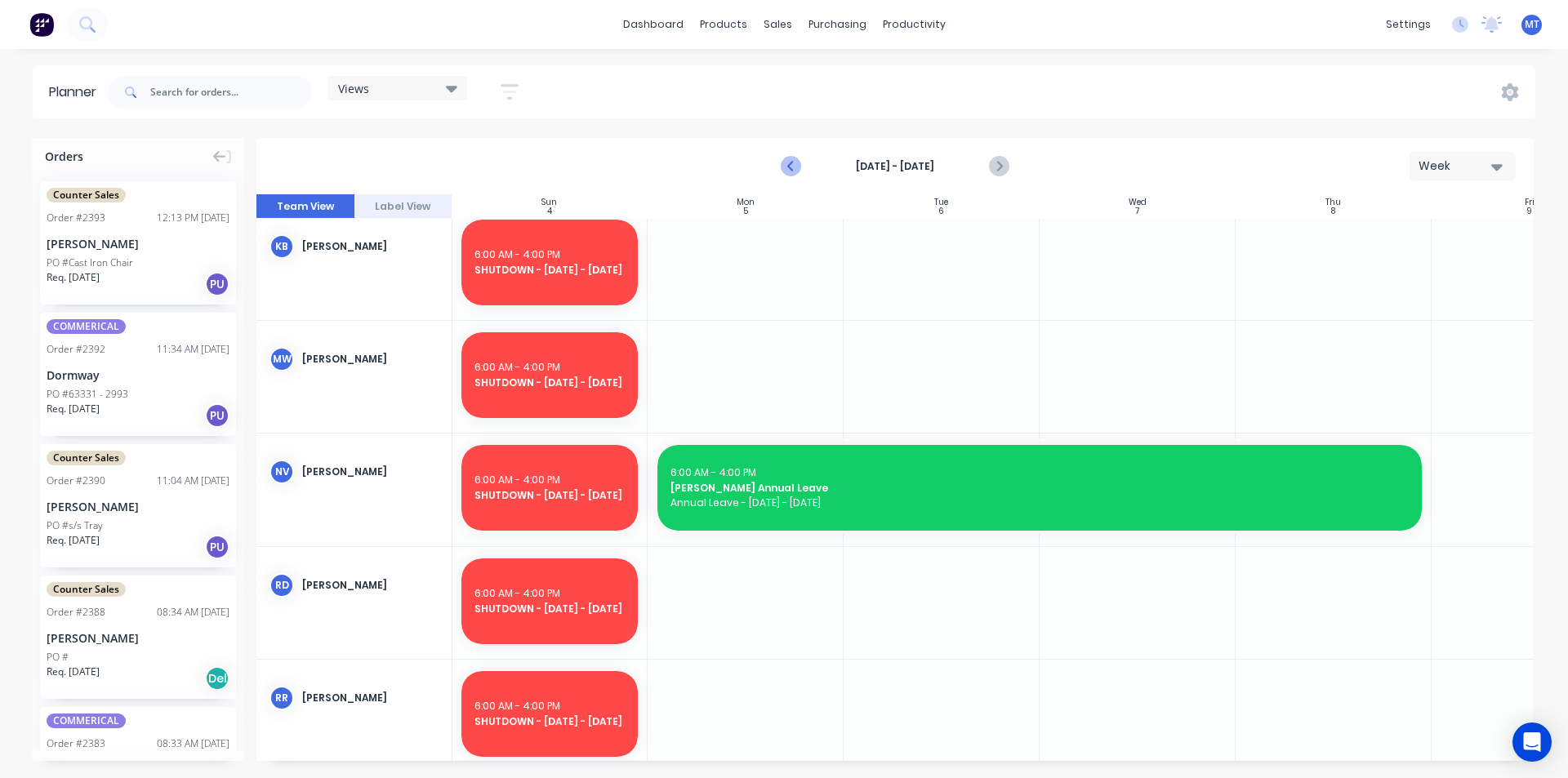
scroll to position [839, 1]
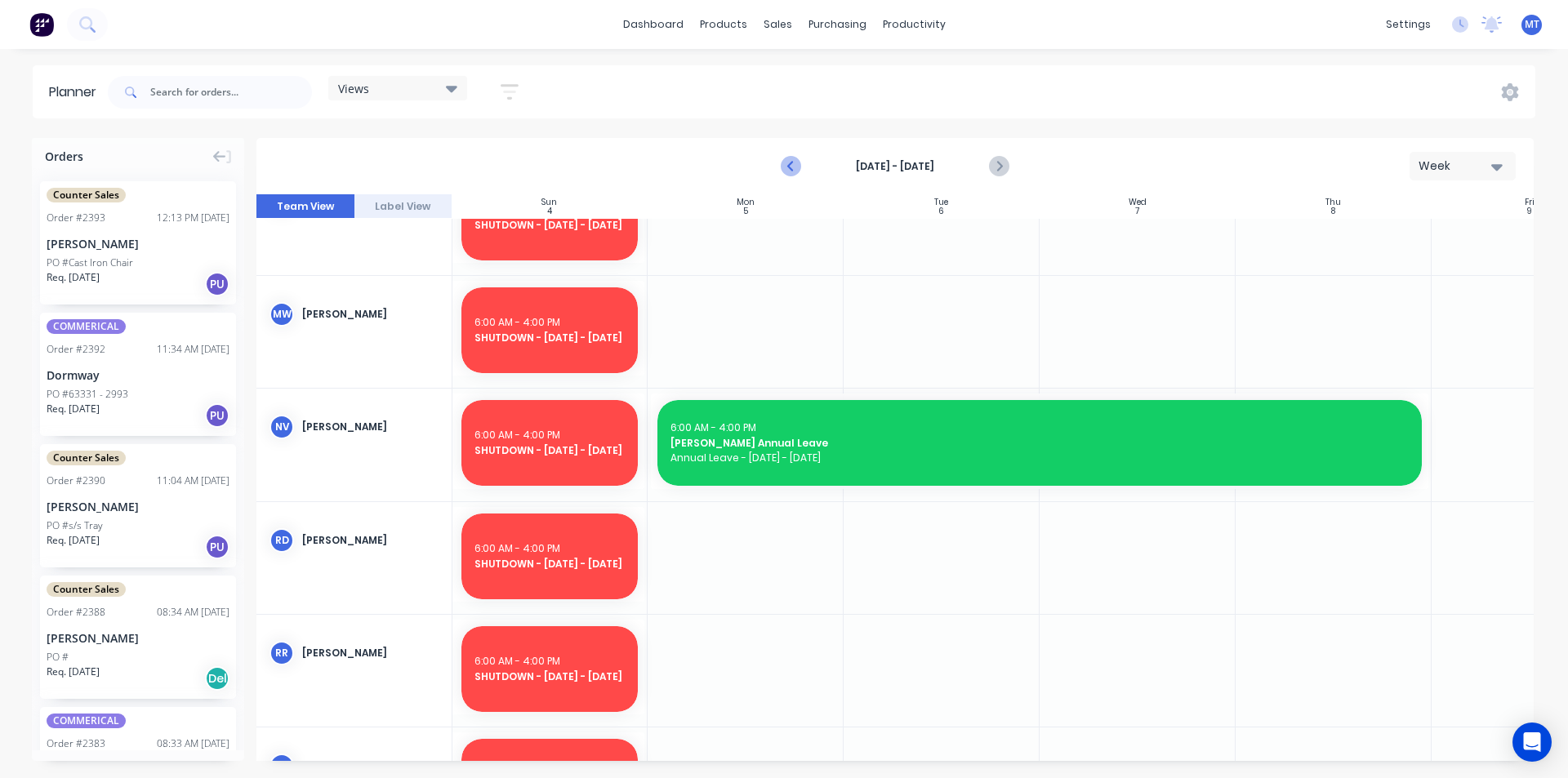
click at [788, 168] on icon "Previous page" at bounding box center [792, 166] width 20 height 20
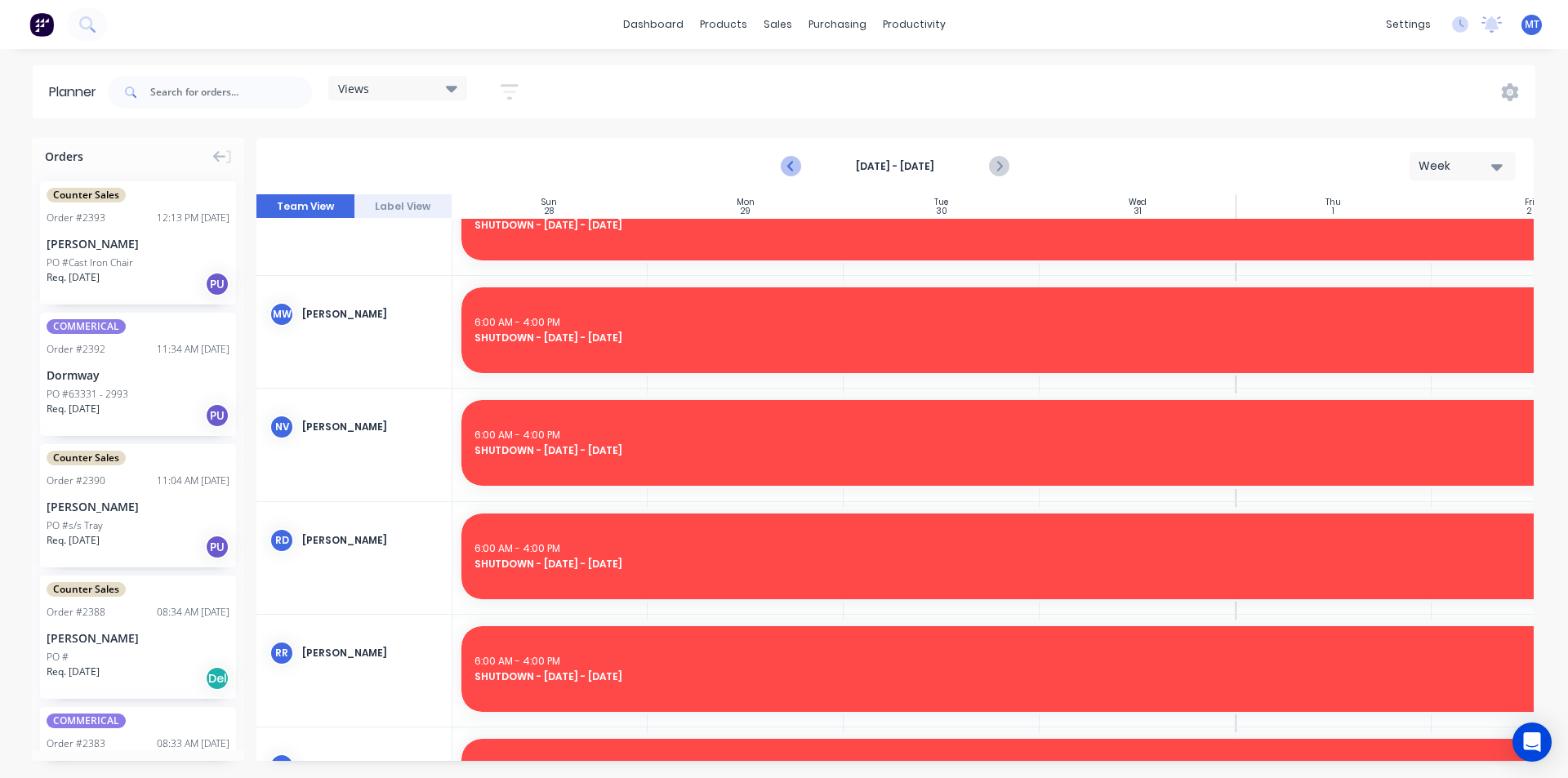
click at [788, 168] on icon "Previous page" at bounding box center [792, 166] width 20 height 20
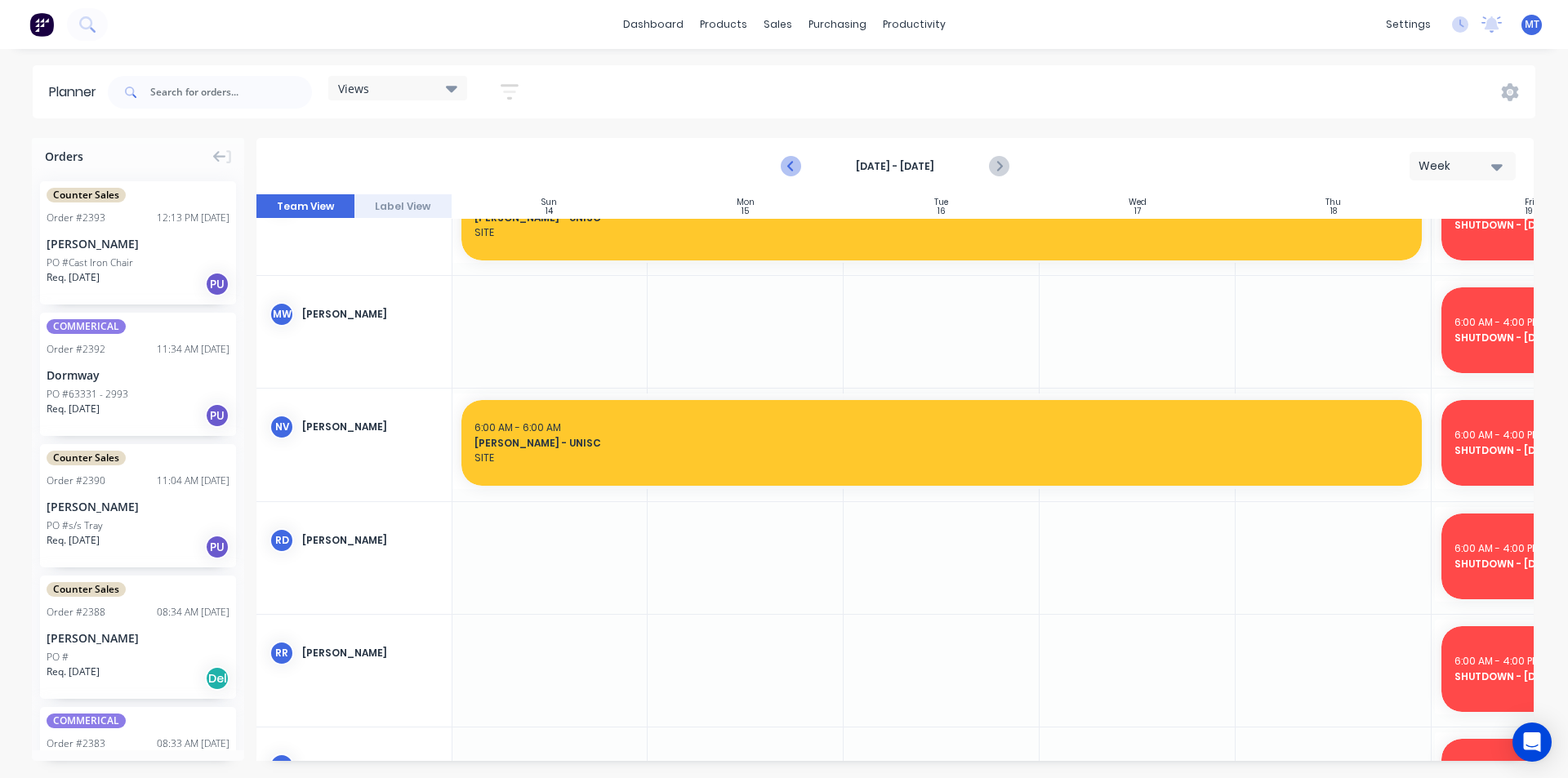
click at [788, 168] on icon "Previous page" at bounding box center [792, 166] width 20 height 20
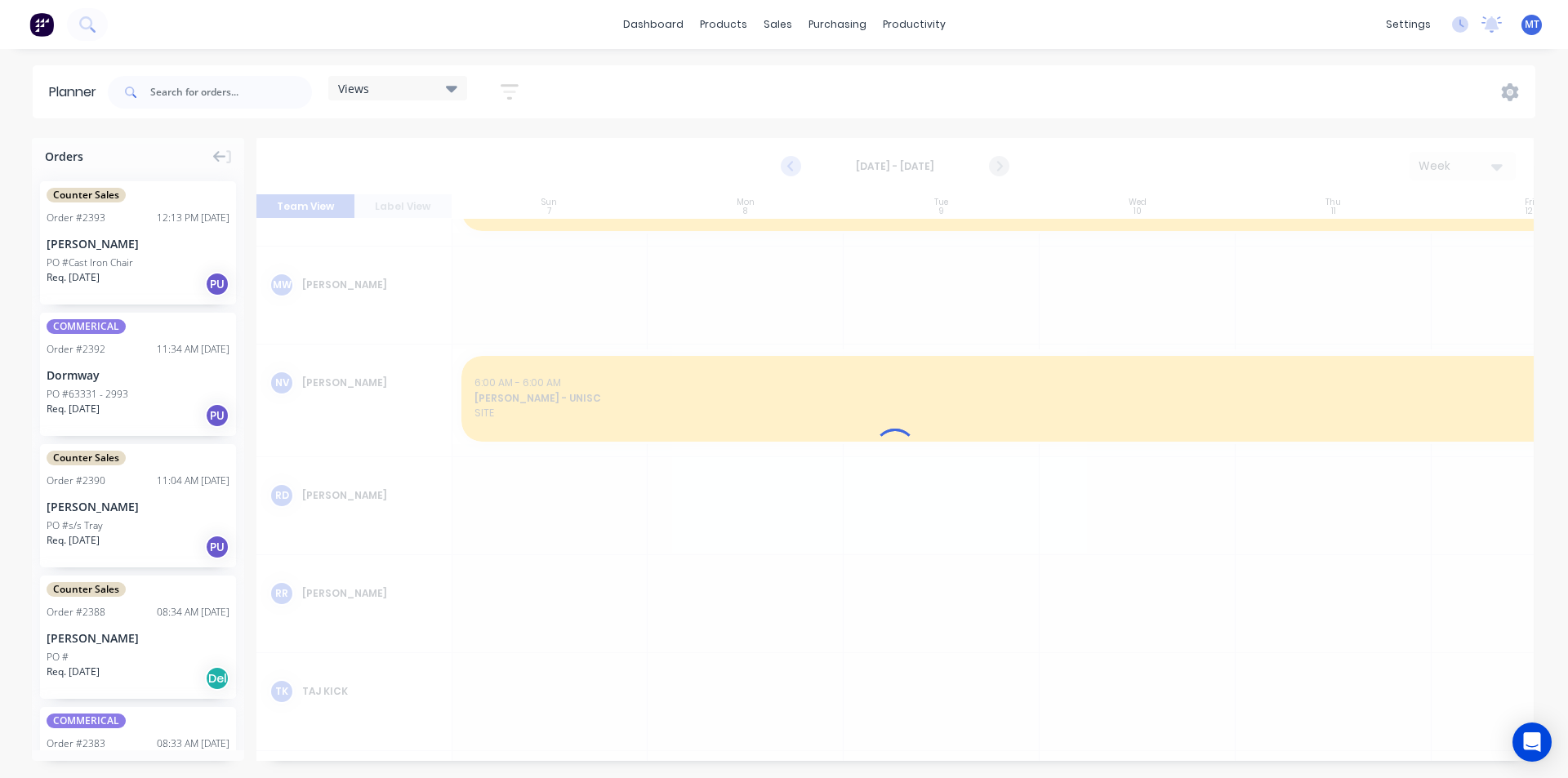
scroll to position [809, 1]
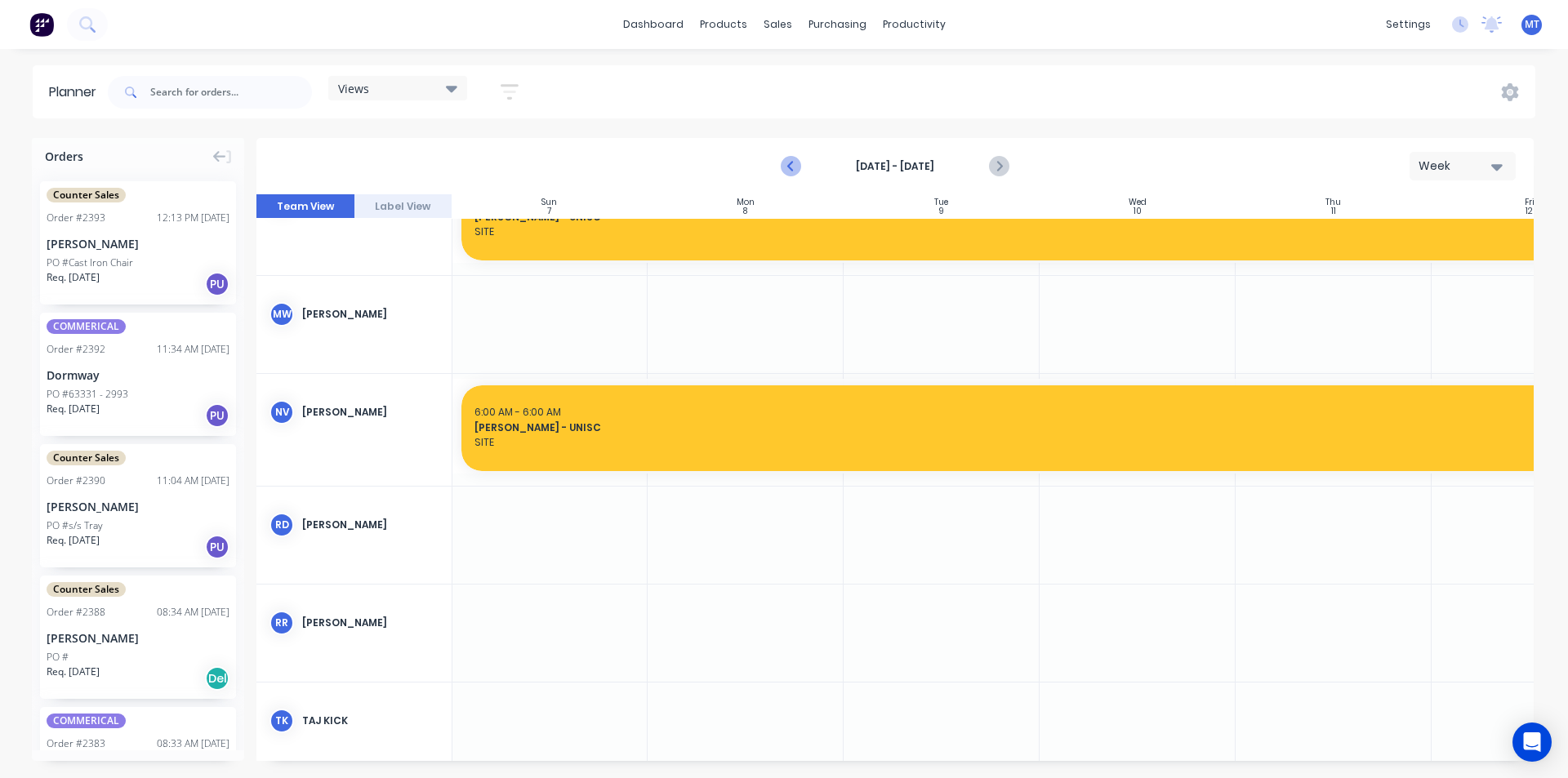
click at [788, 168] on icon "Previous page" at bounding box center [792, 166] width 20 height 20
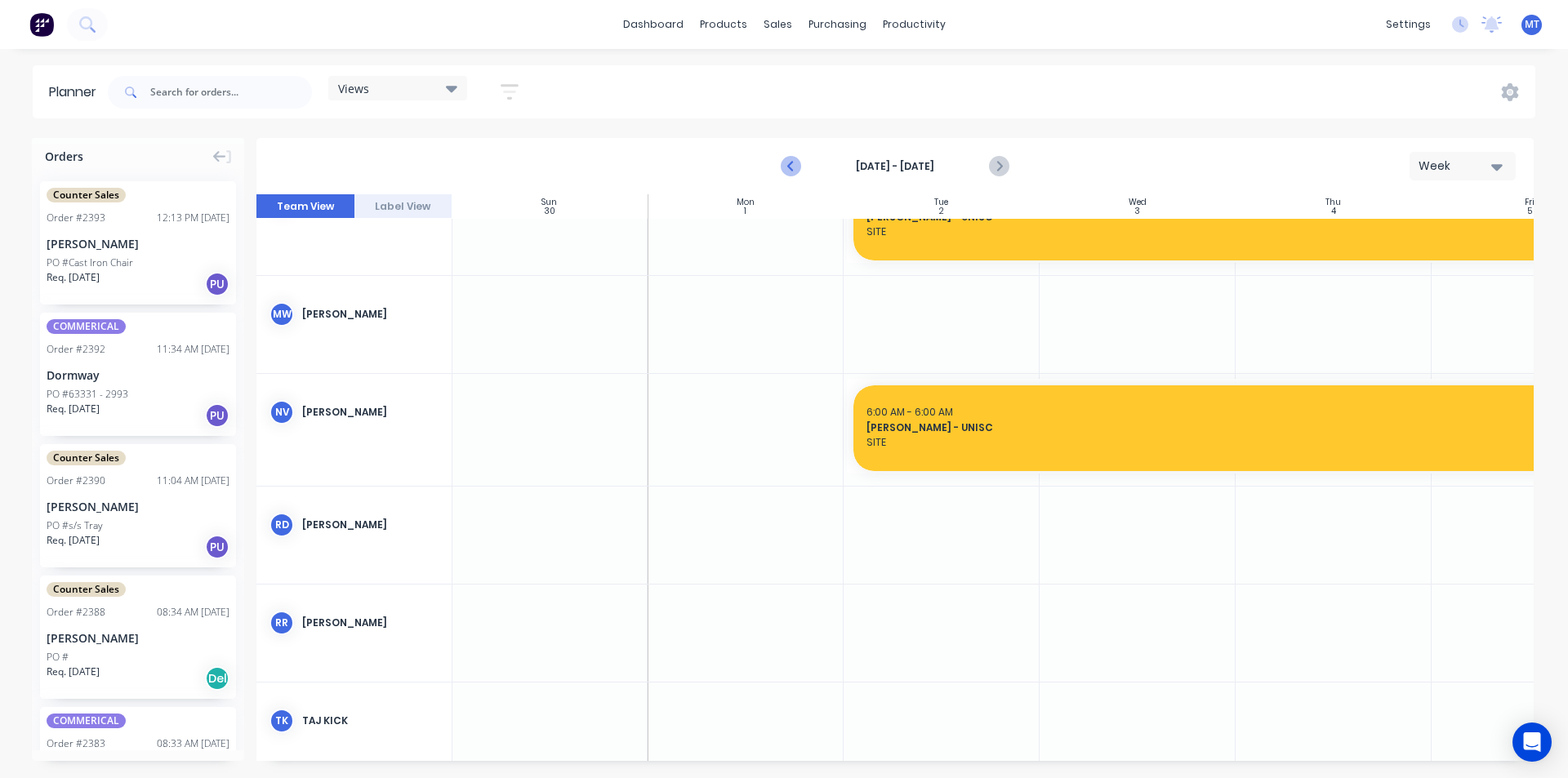
click at [788, 168] on icon "Previous page" at bounding box center [792, 166] width 20 height 20
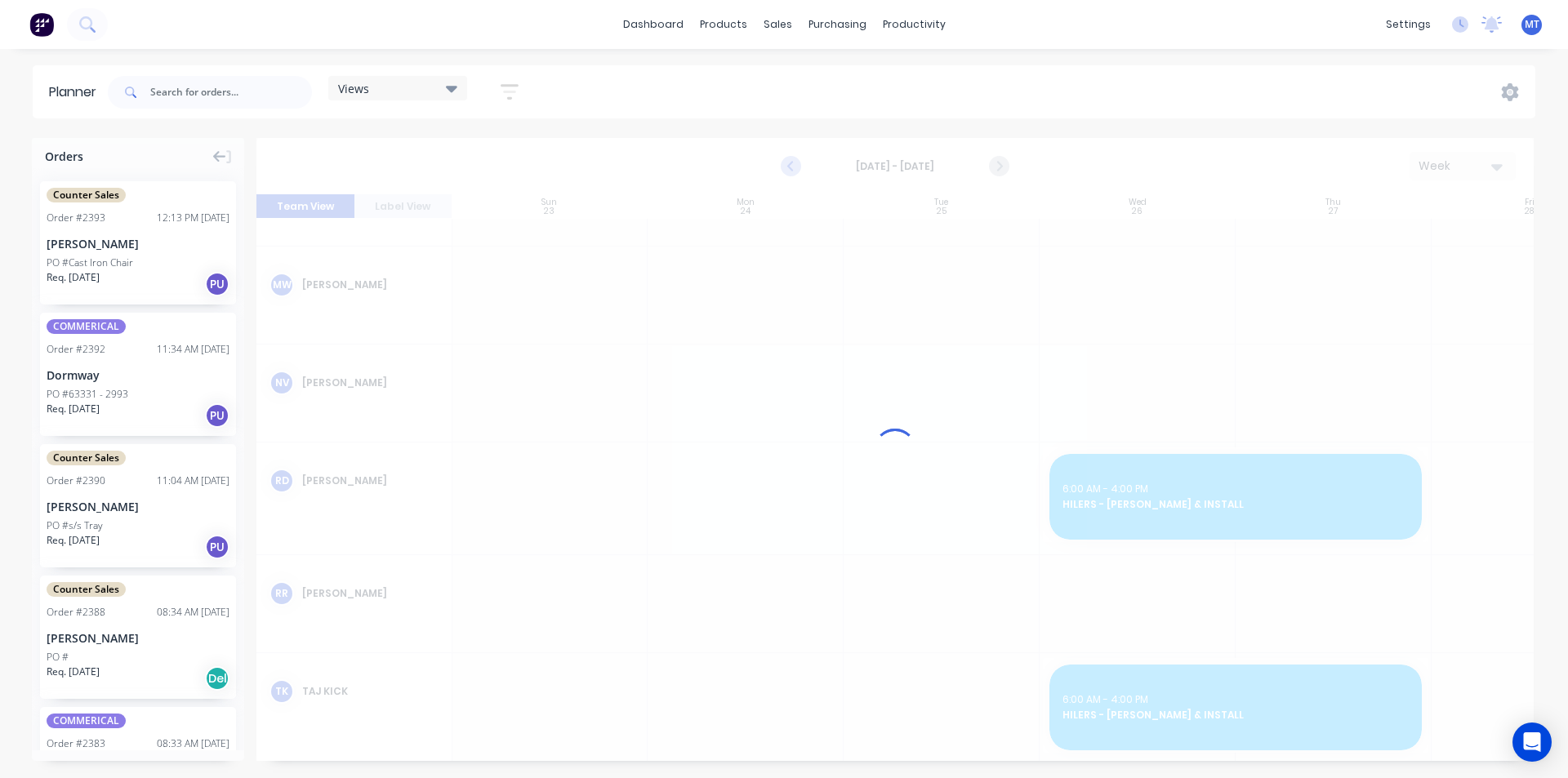
scroll to position [780, 1]
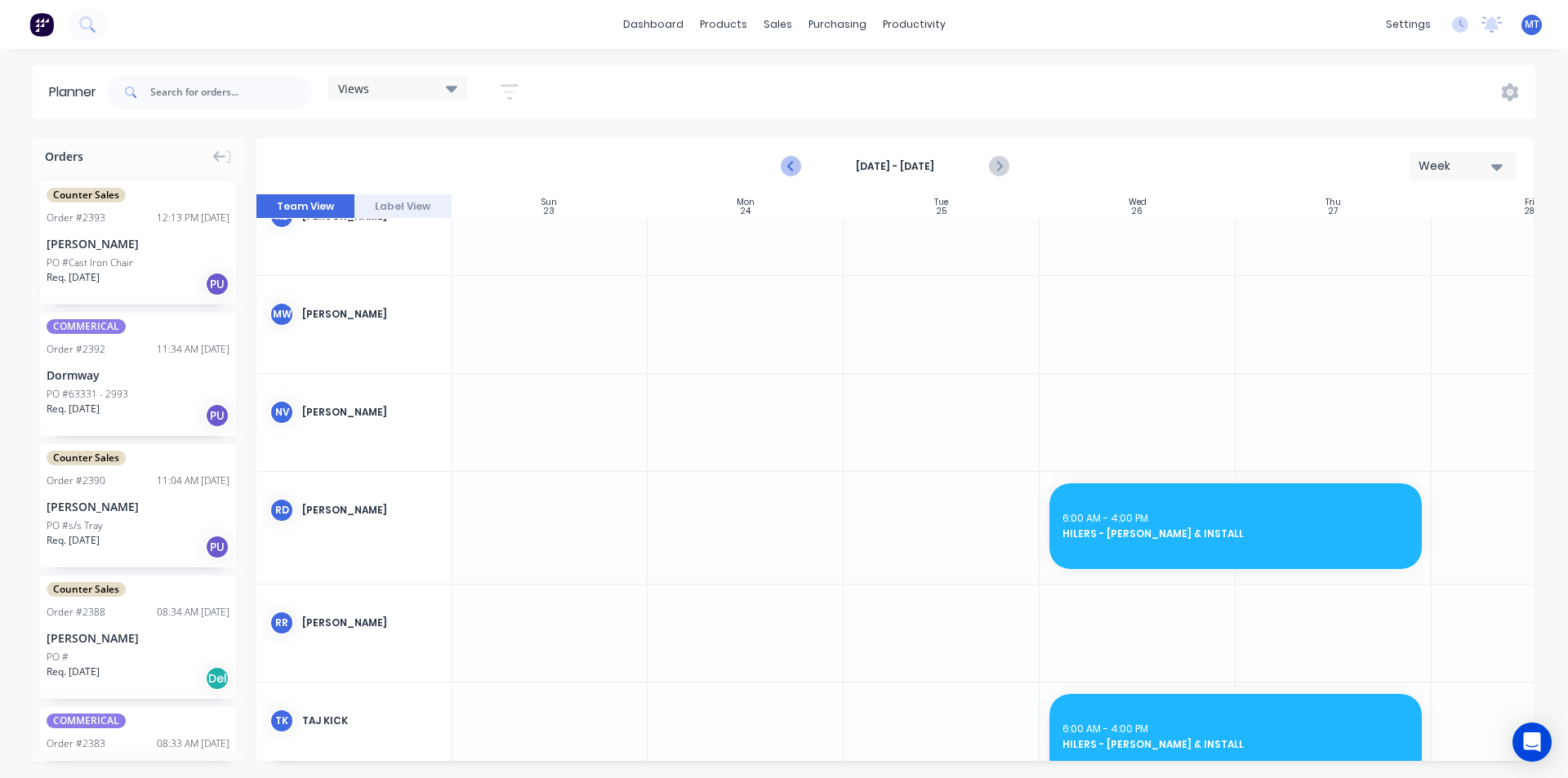
click at [788, 168] on icon "Previous page" at bounding box center [792, 166] width 20 height 20
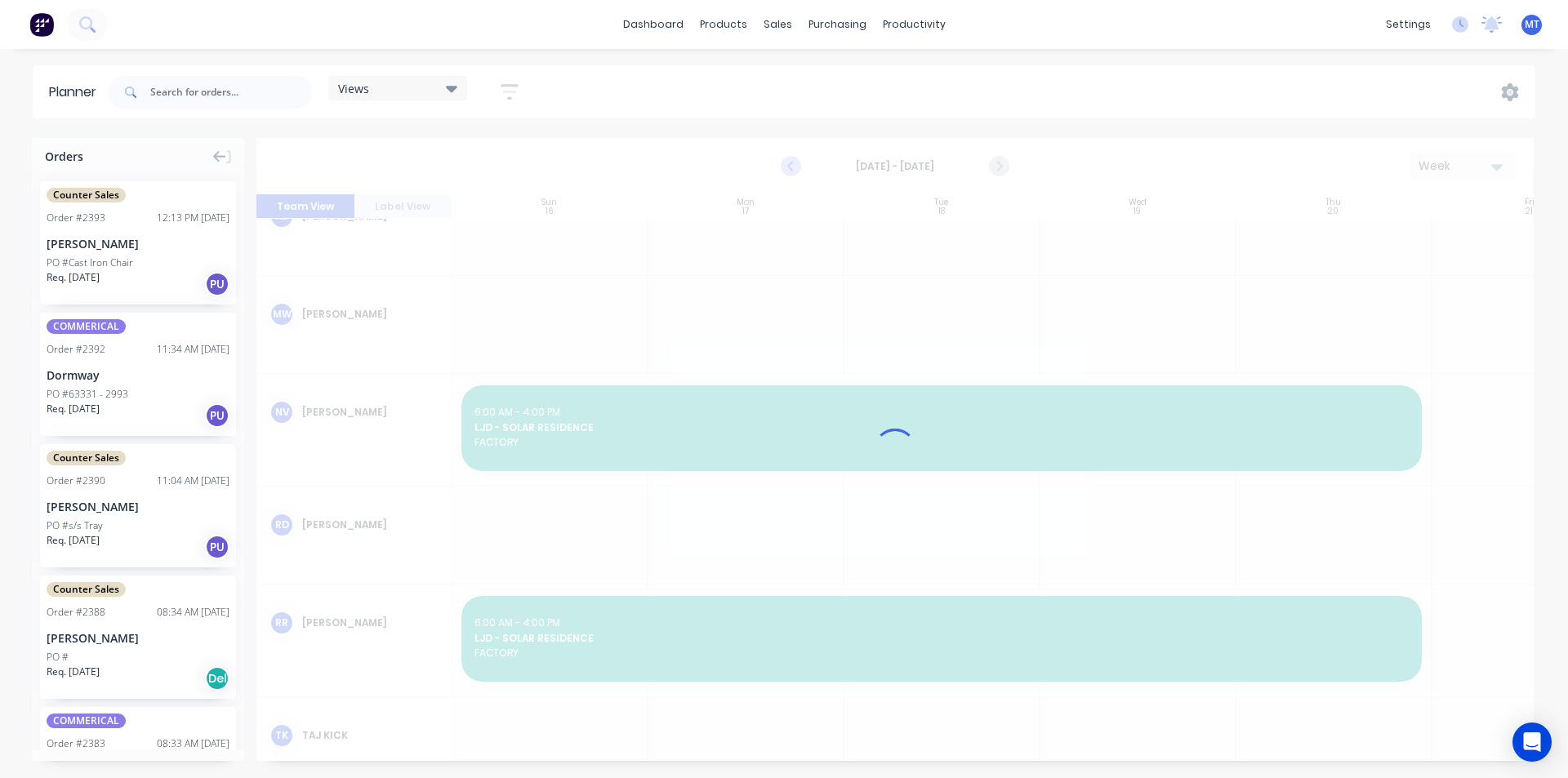
click at [788, 167] on div at bounding box center [895, 449] width 1278 height 624
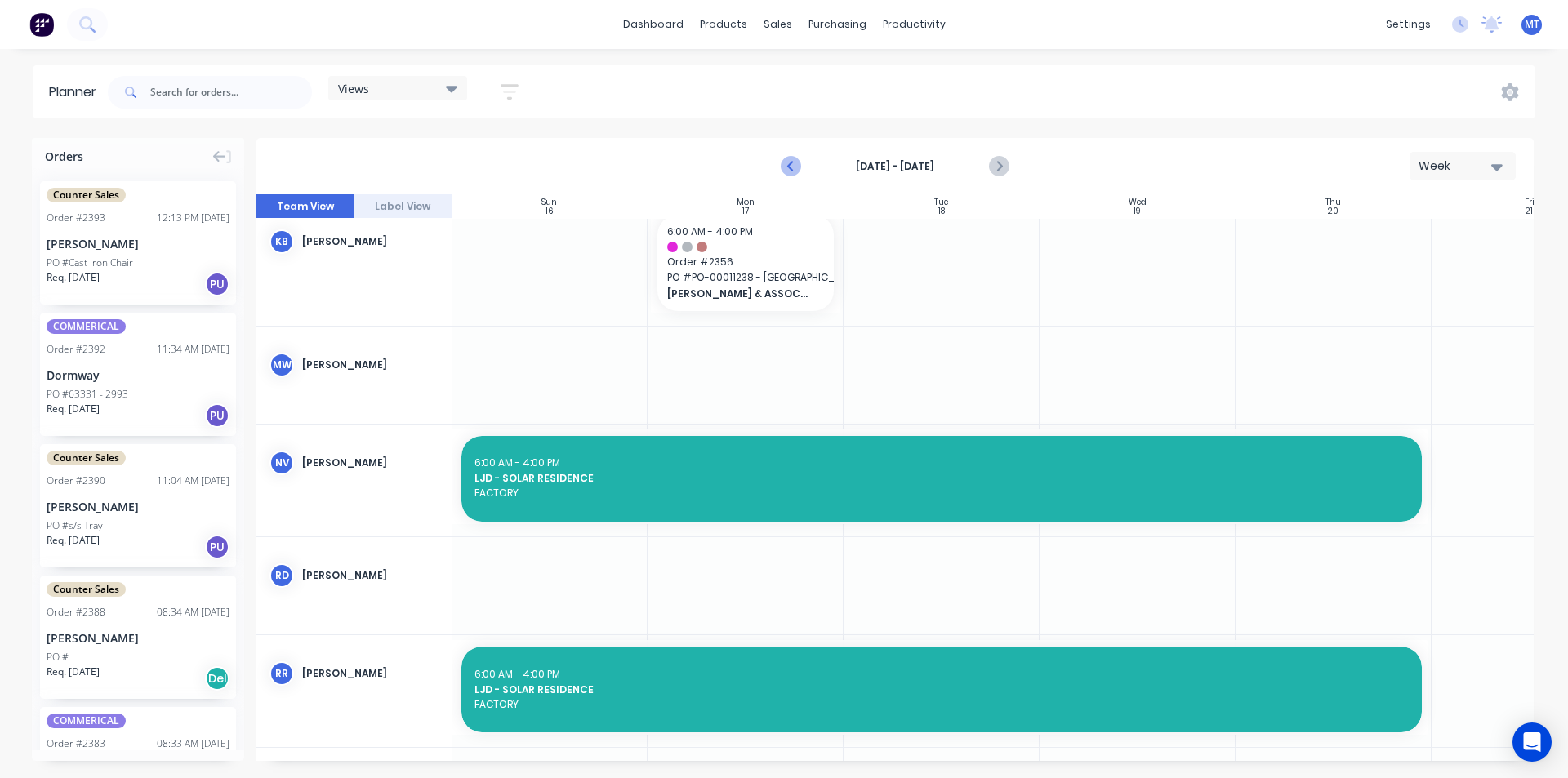
click at [788, 167] on icon "Previous page" at bounding box center [792, 166] width 20 height 20
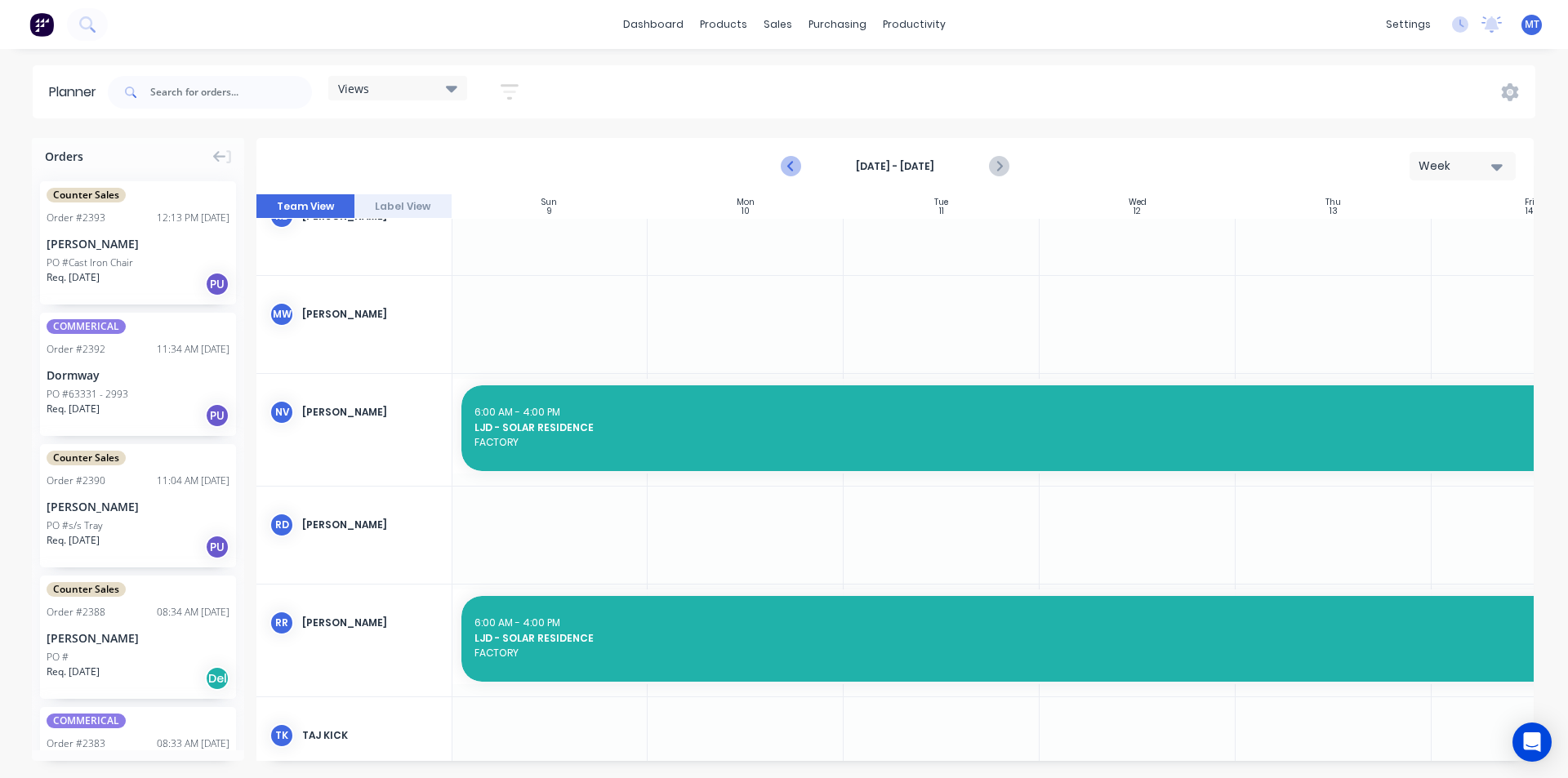
click at [788, 167] on icon "Previous page" at bounding box center [792, 166] width 20 height 20
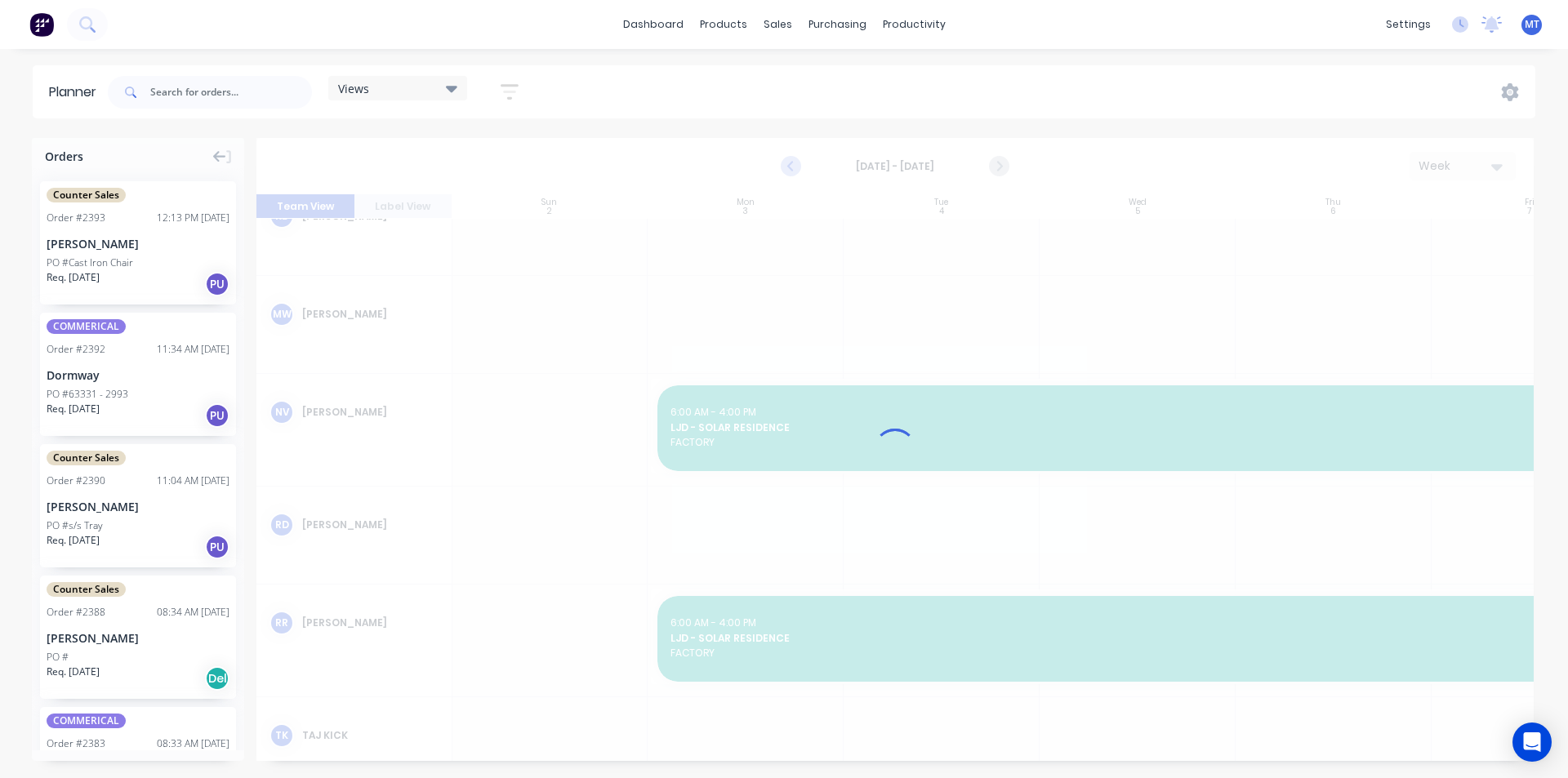
click at [788, 167] on icon "Previous page" at bounding box center [792, 166] width 20 height 20
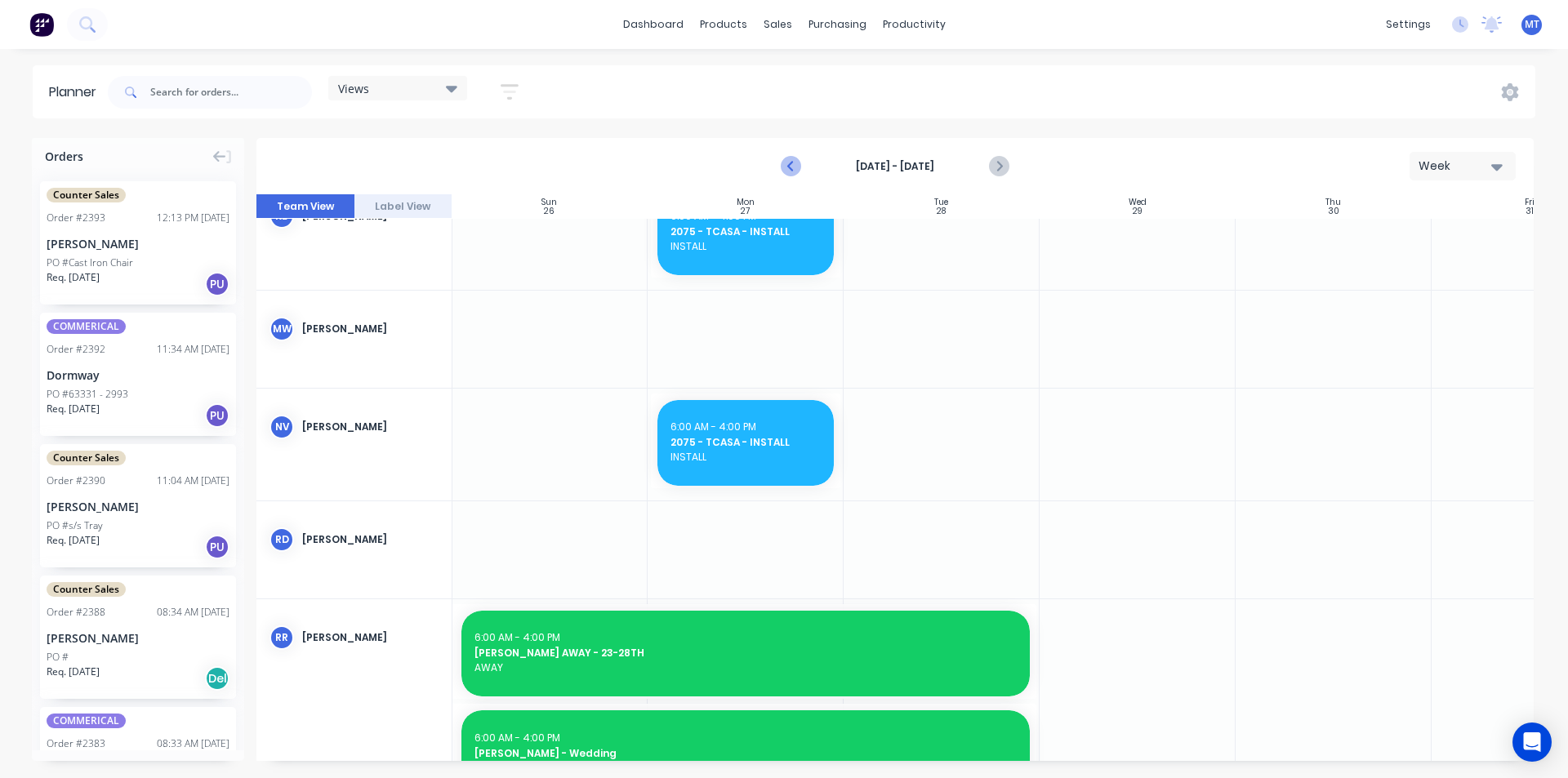
scroll to position [795, 1]
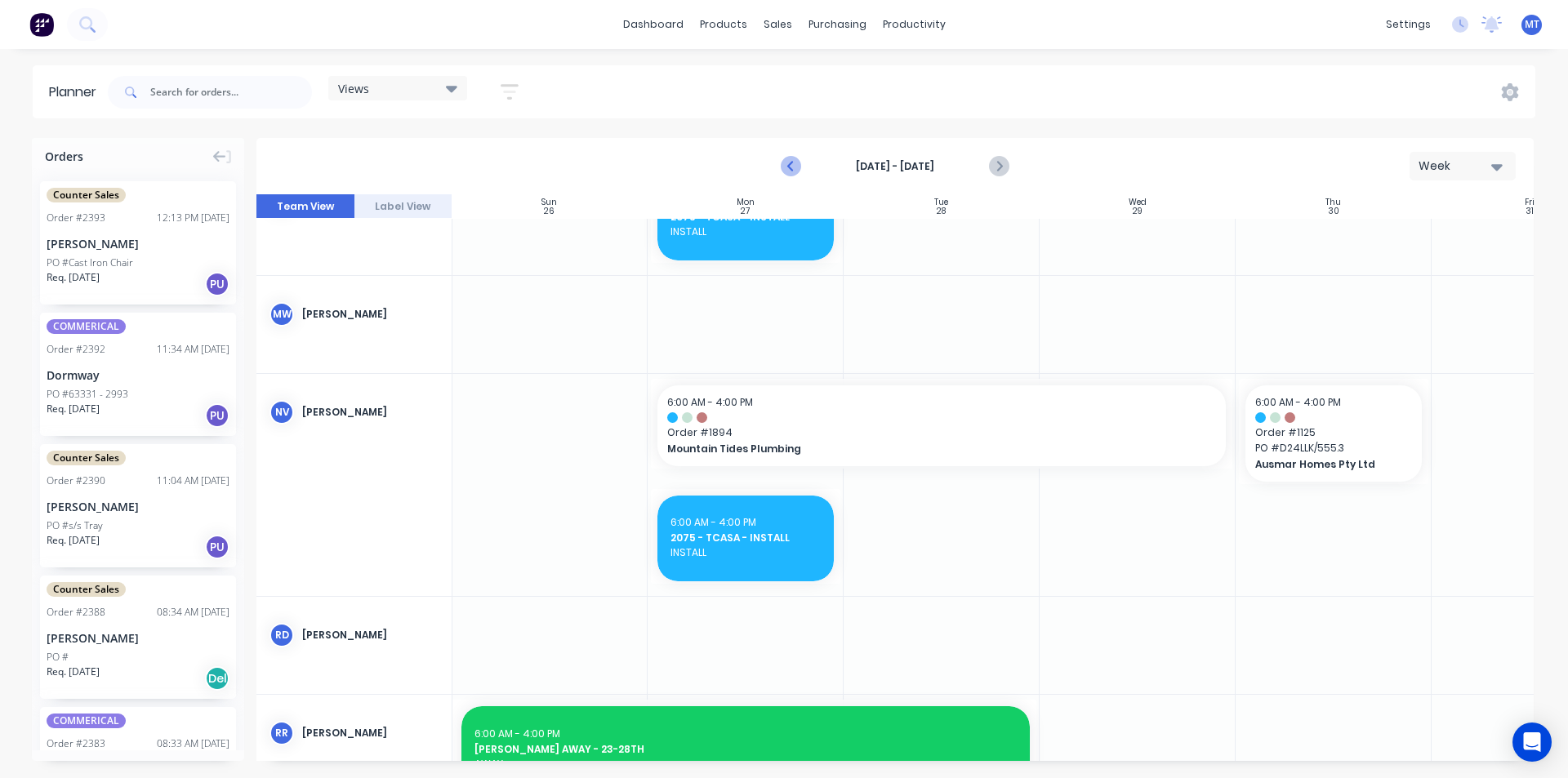
click at [788, 167] on icon "Previous page" at bounding box center [792, 166] width 20 height 20
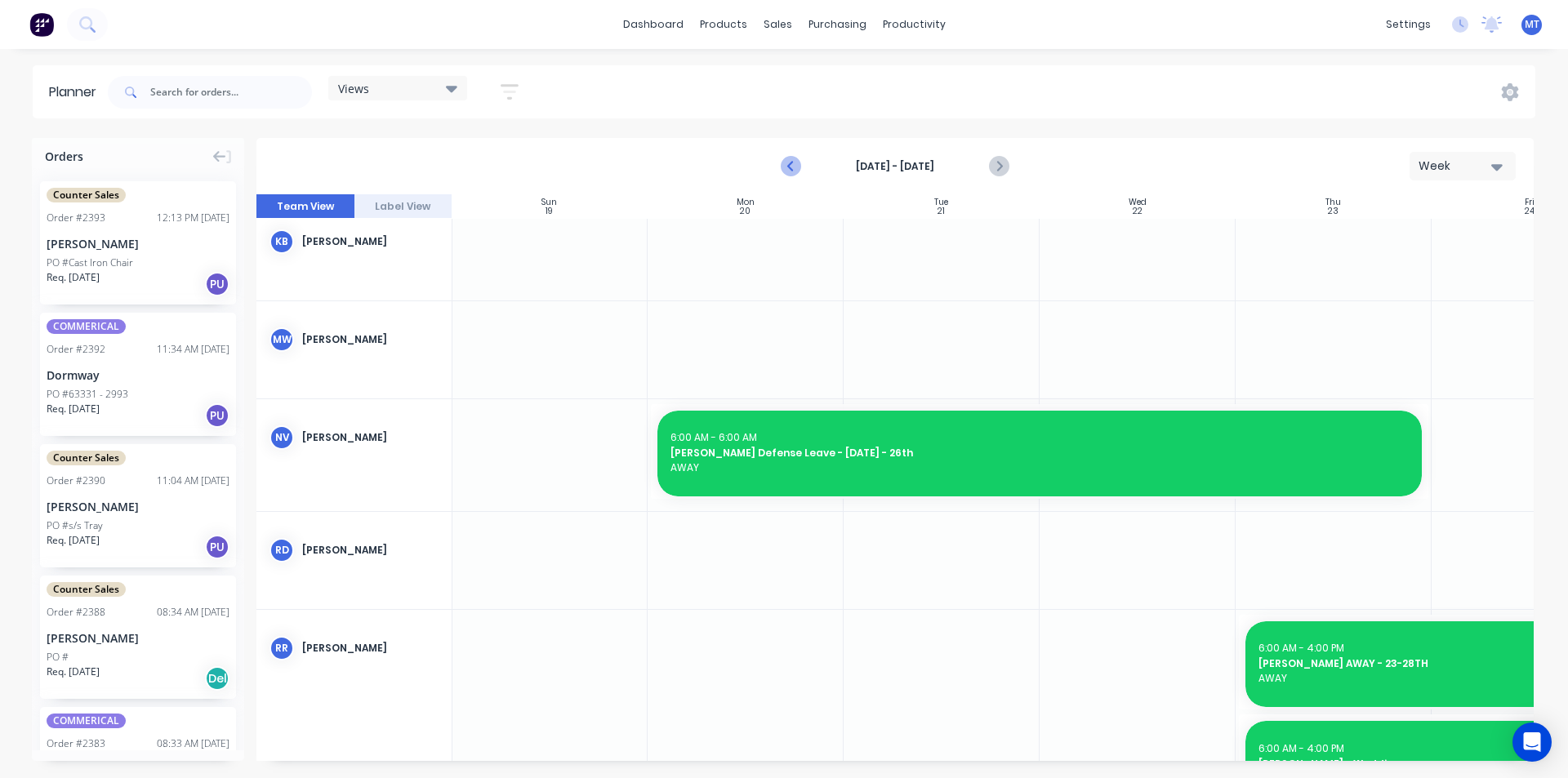
scroll to position [806, 1]
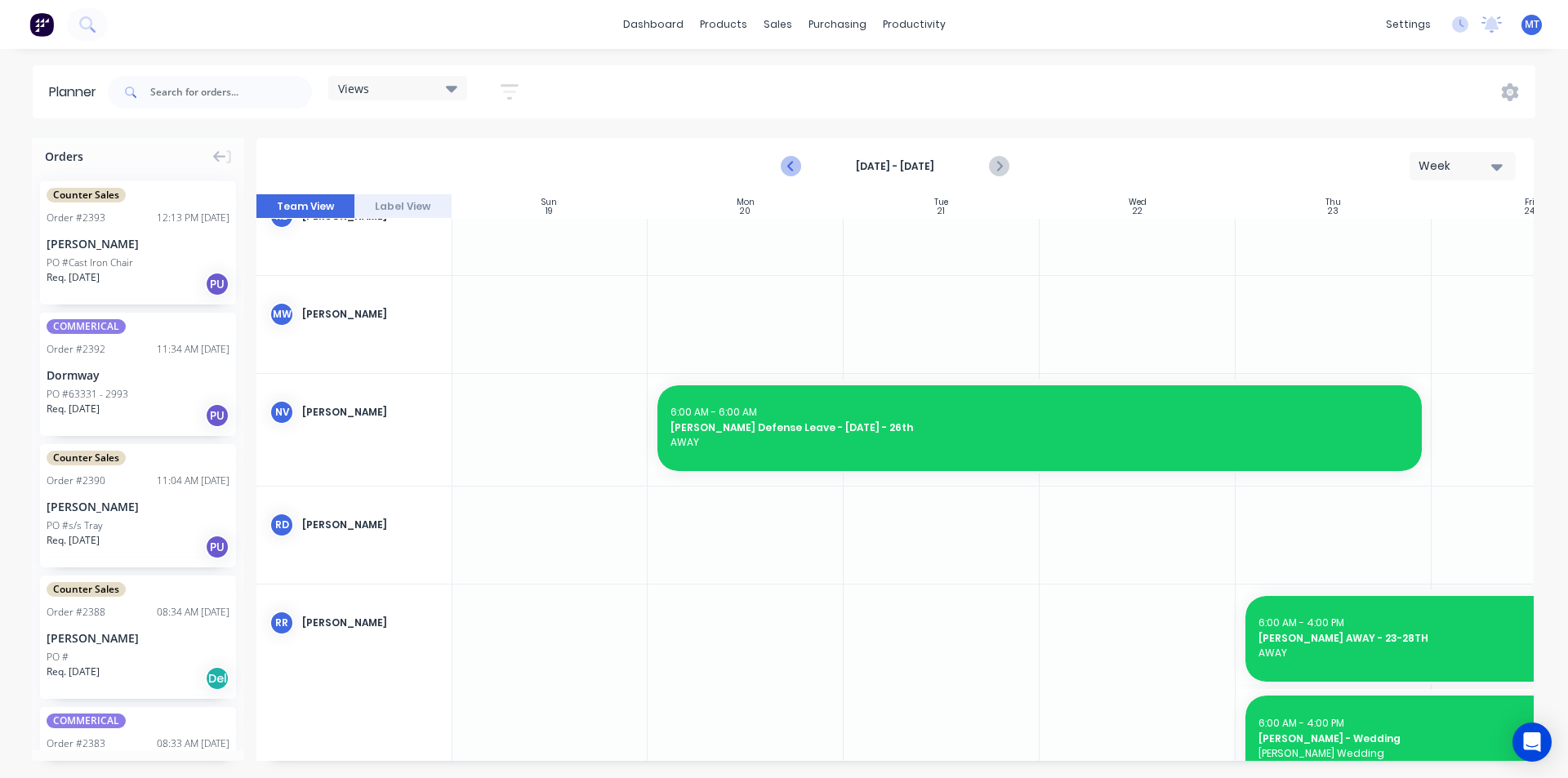
click at [788, 167] on icon "Previous page" at bounding box center [792, 166] width 20 height 20
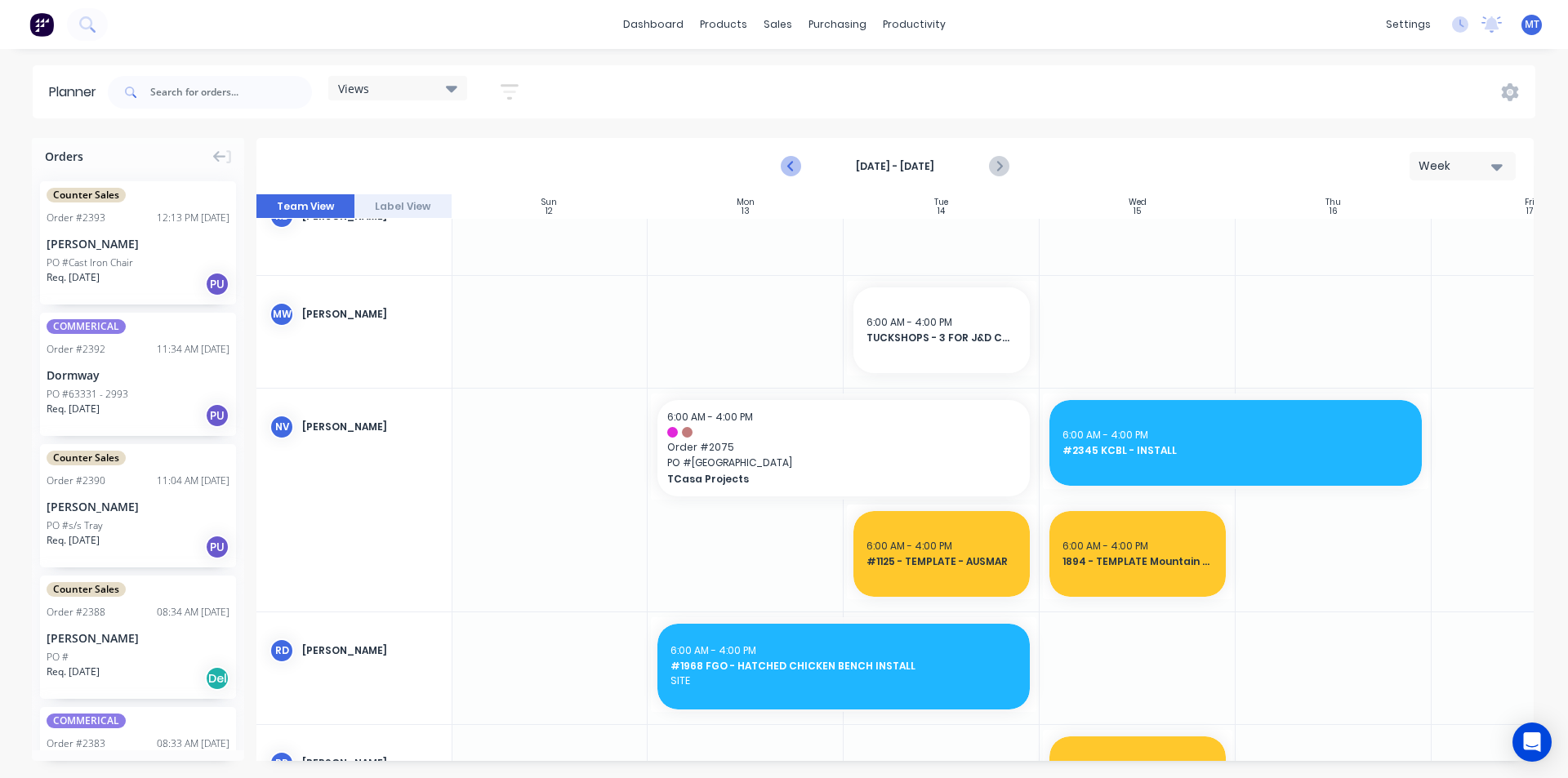
click at [788, 167] on icon "Previous page" at bounding box center [792, 166] width 20 height 20
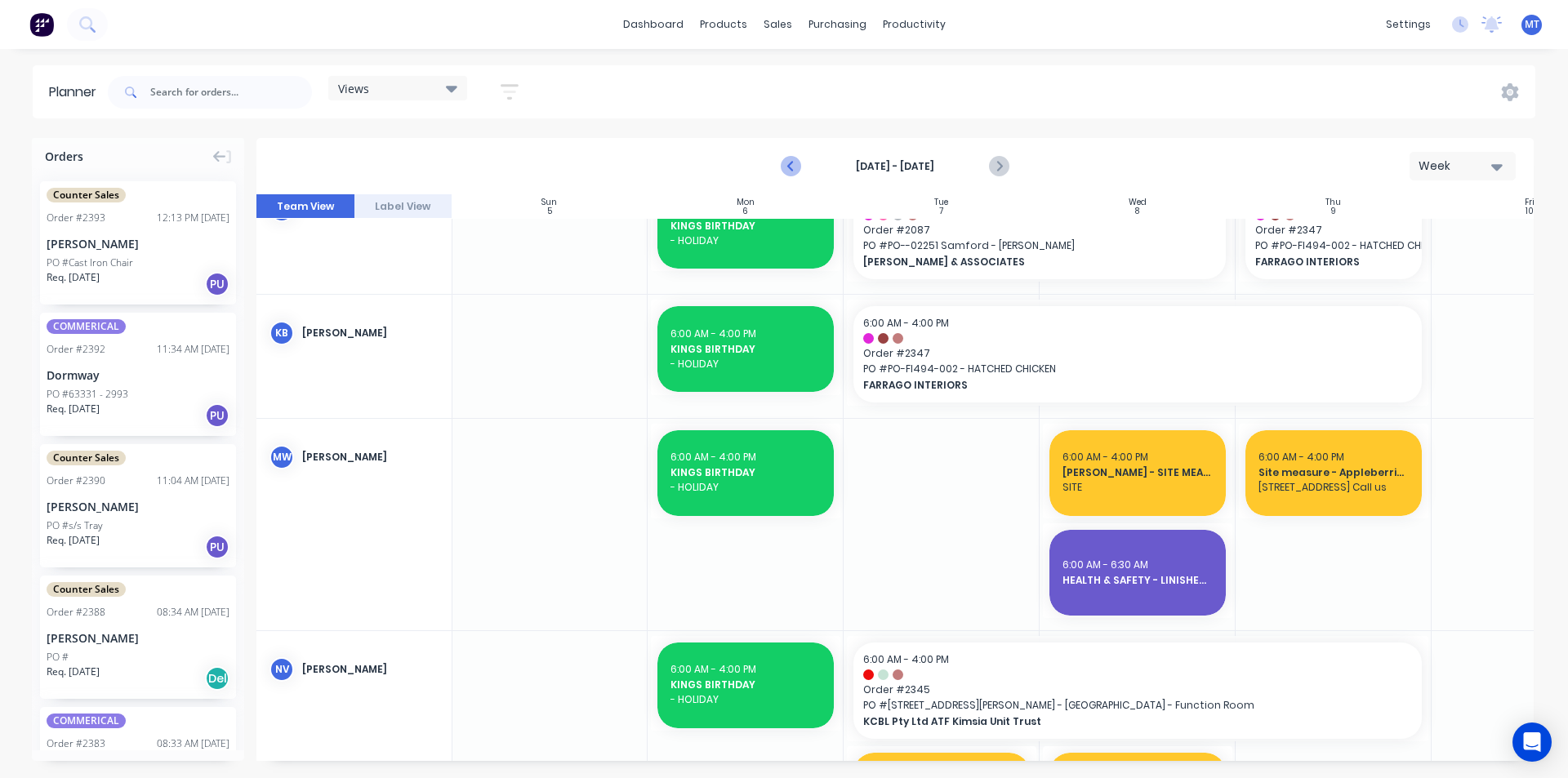
scroll to position [981, 1]
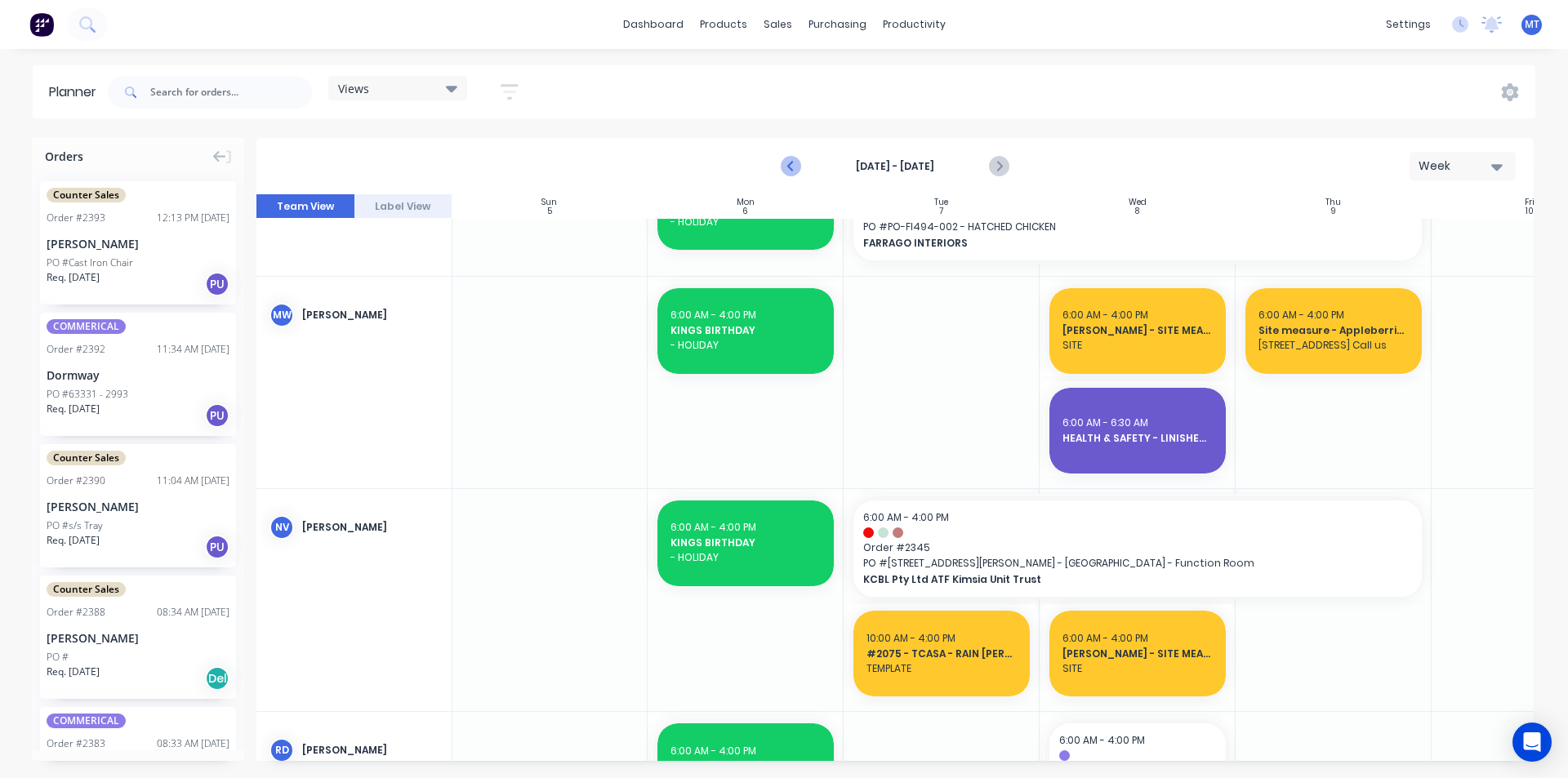
click at [788, 165] on icon "Previous page" at bounding box center [792, 166] width 20 height 20
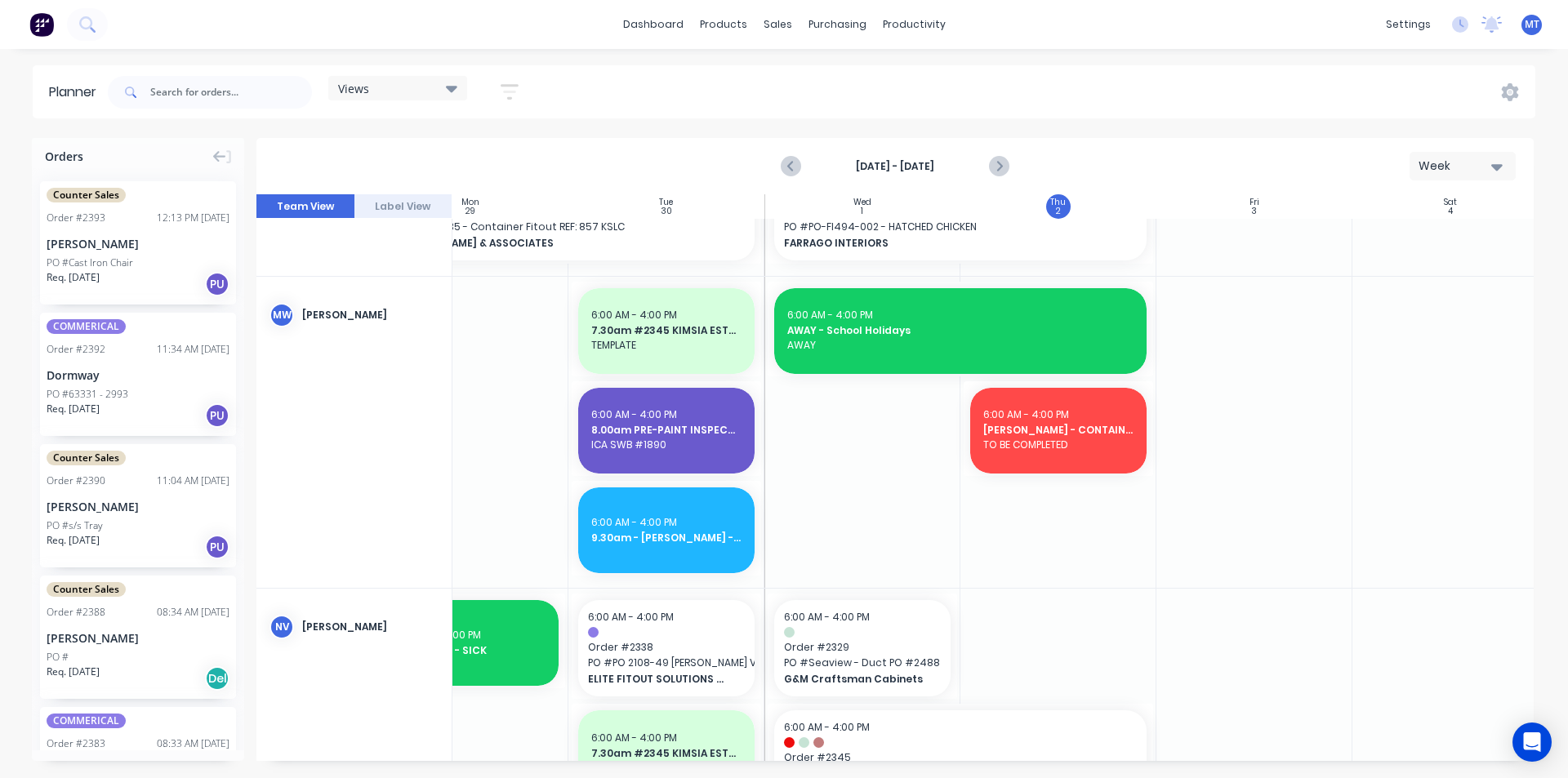
scroll to position [1081, 297]
